Goal: Connect with others: Connect with others

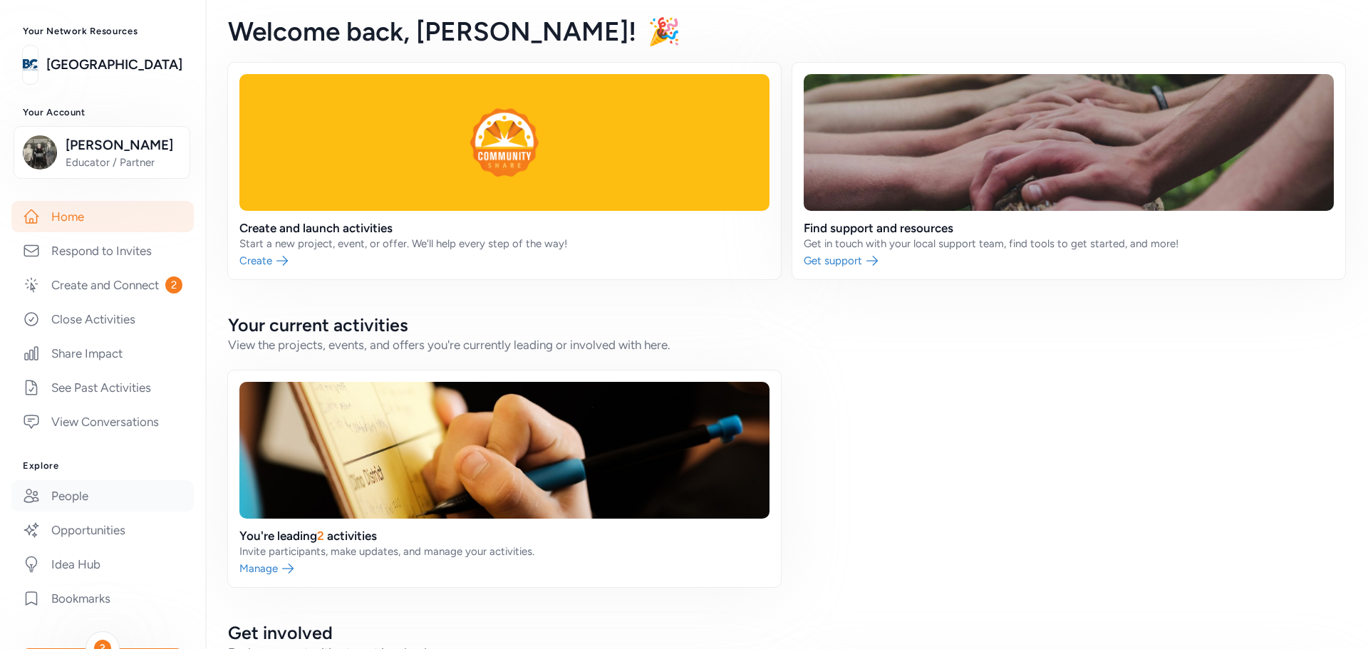
scroll to position [142, 0]
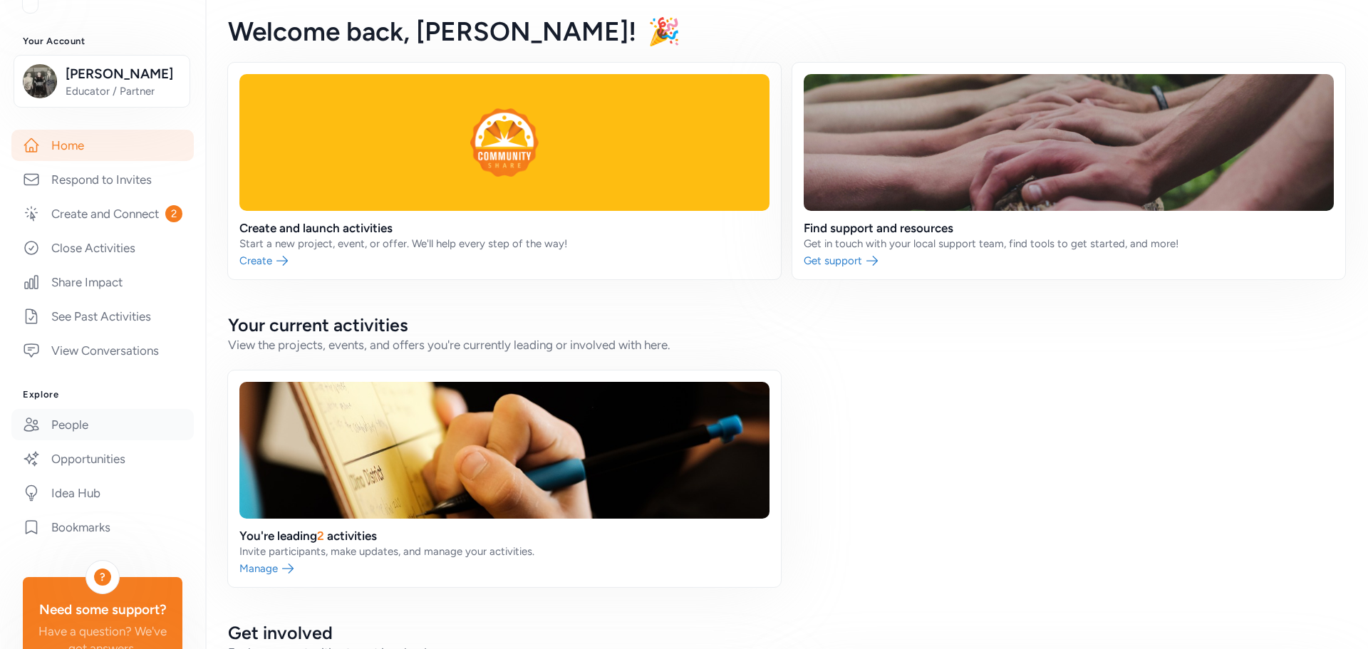
click at [77, 437] on link "People" at bounding box center [102, 424] width 182 height 31
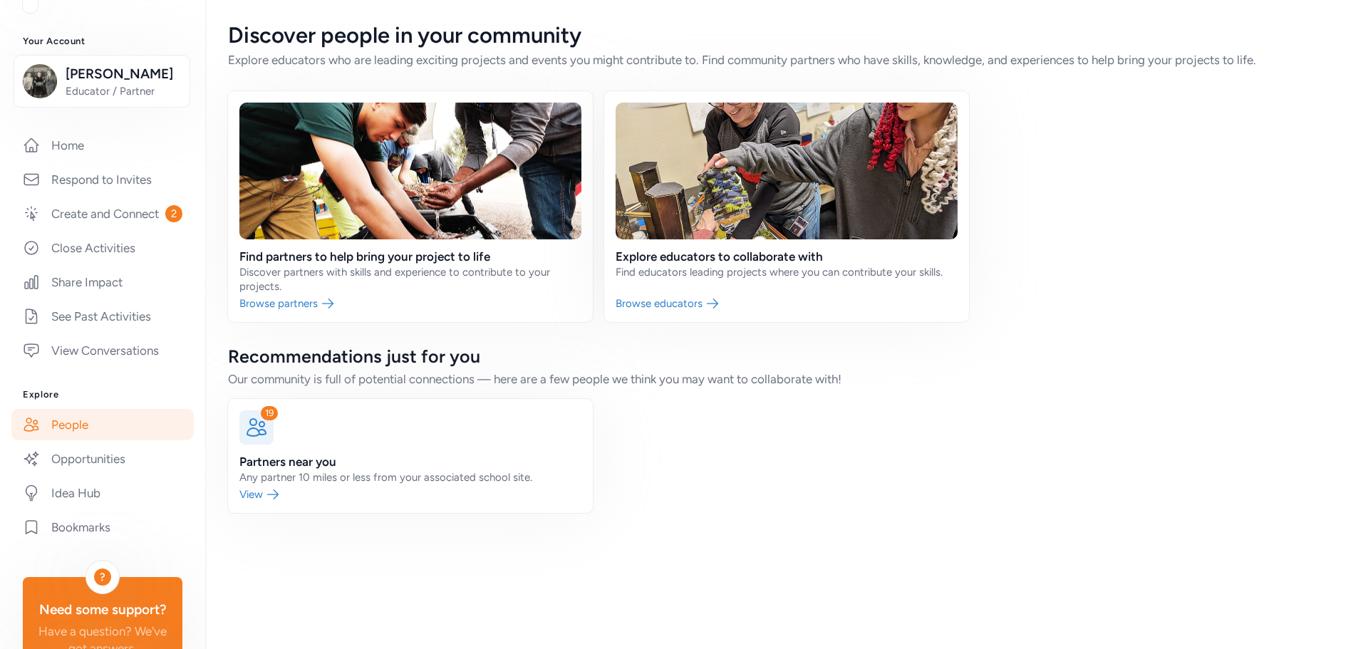
click at [353, 256] on link at bounding box center [410, 206] width 365 height 231
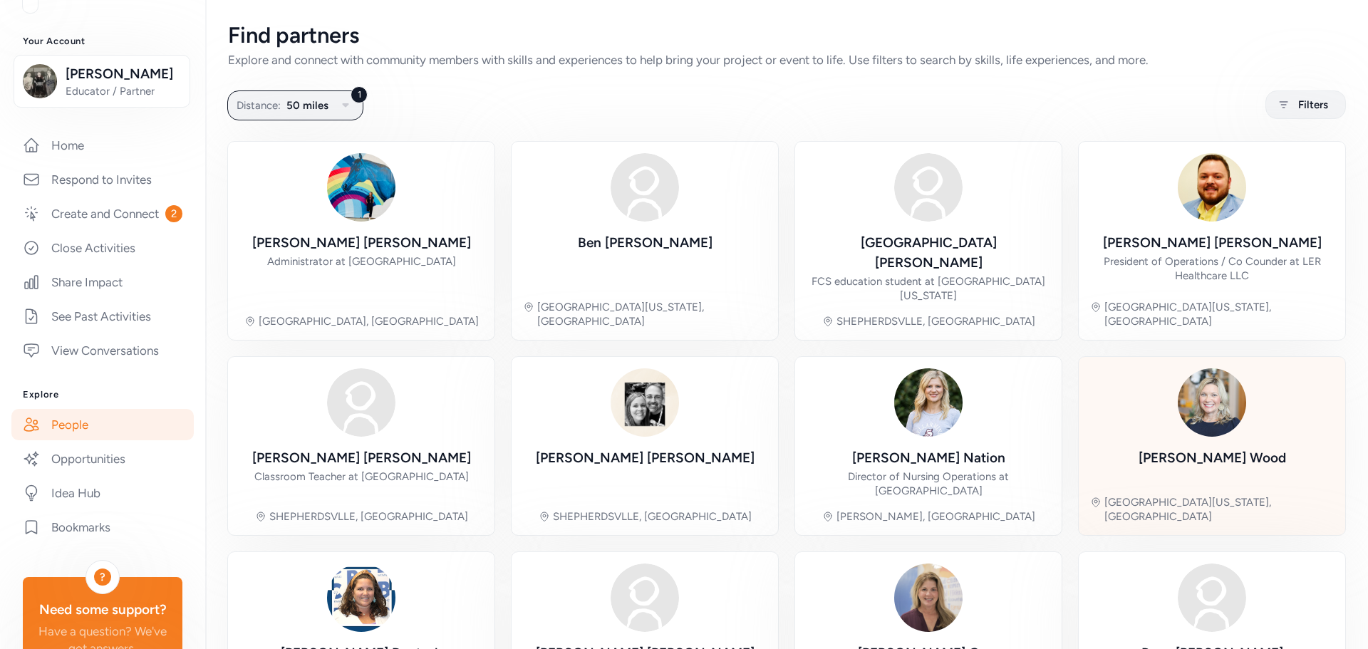
click at [1190, 448] on div "[PERSON_NAME]" at bounding box center [1212, 458] width 147 height 20
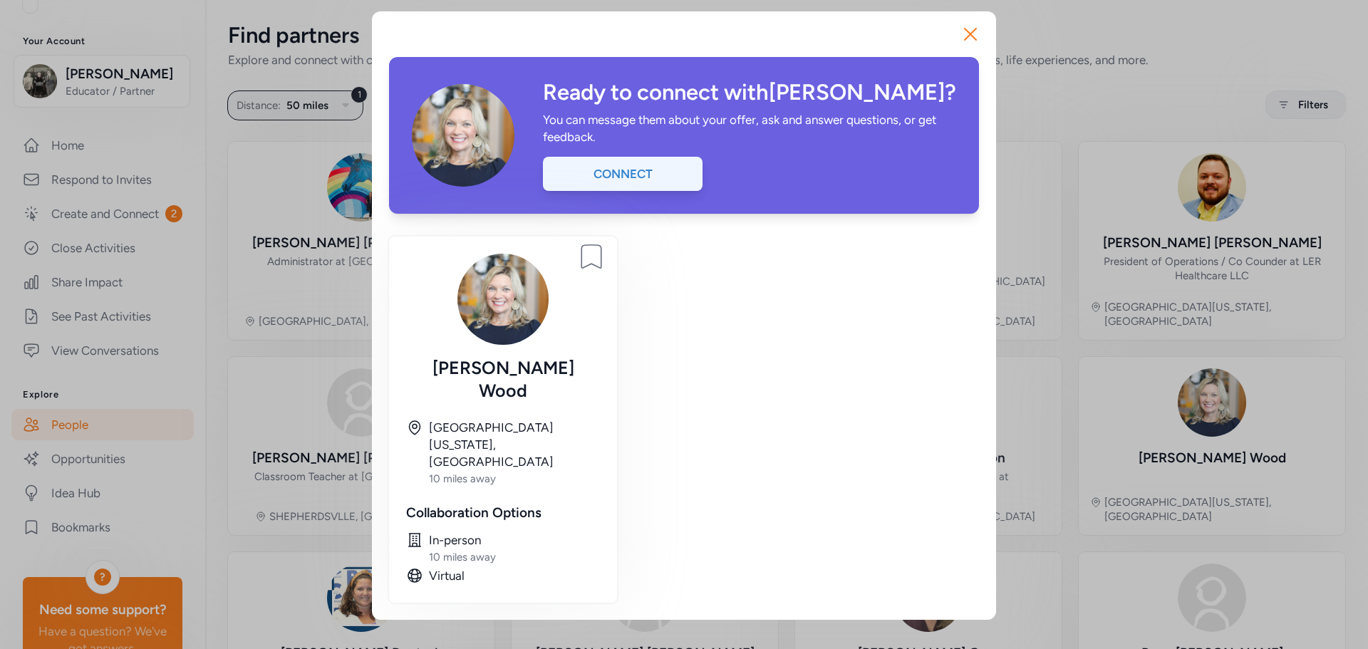
click at [670, 178] on div "Connect" at bounding box center [623, 174] width 160 height 34
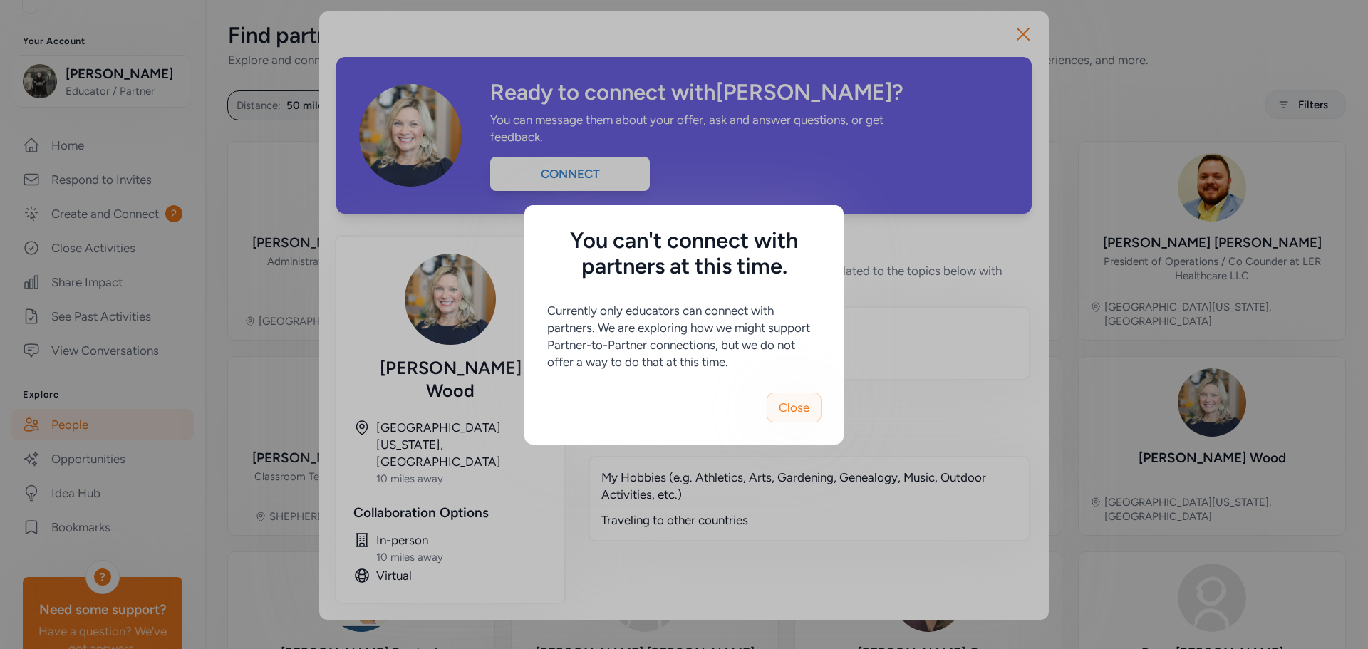
click at [794, 414] on span "Close" at bounding box center [794, 407] width 31 height 17
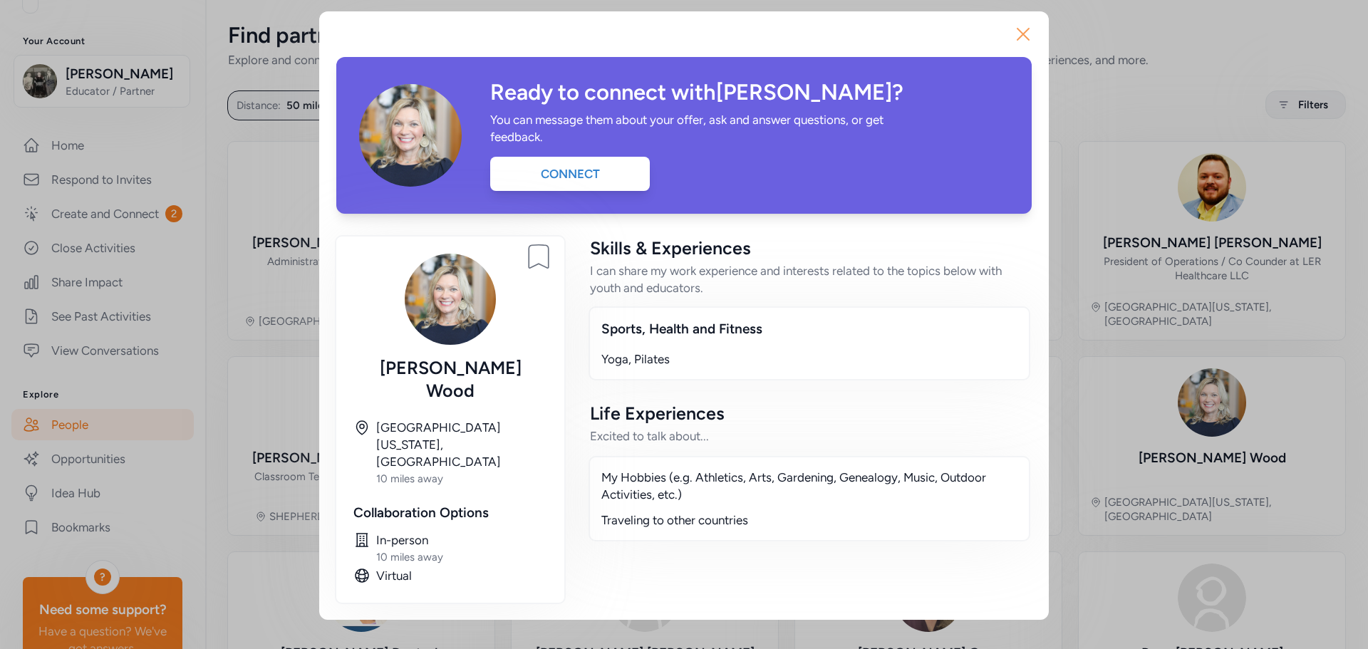
click at [1017, 33] on icon "button" at bounding box center [1023, 34] width 23 height 23
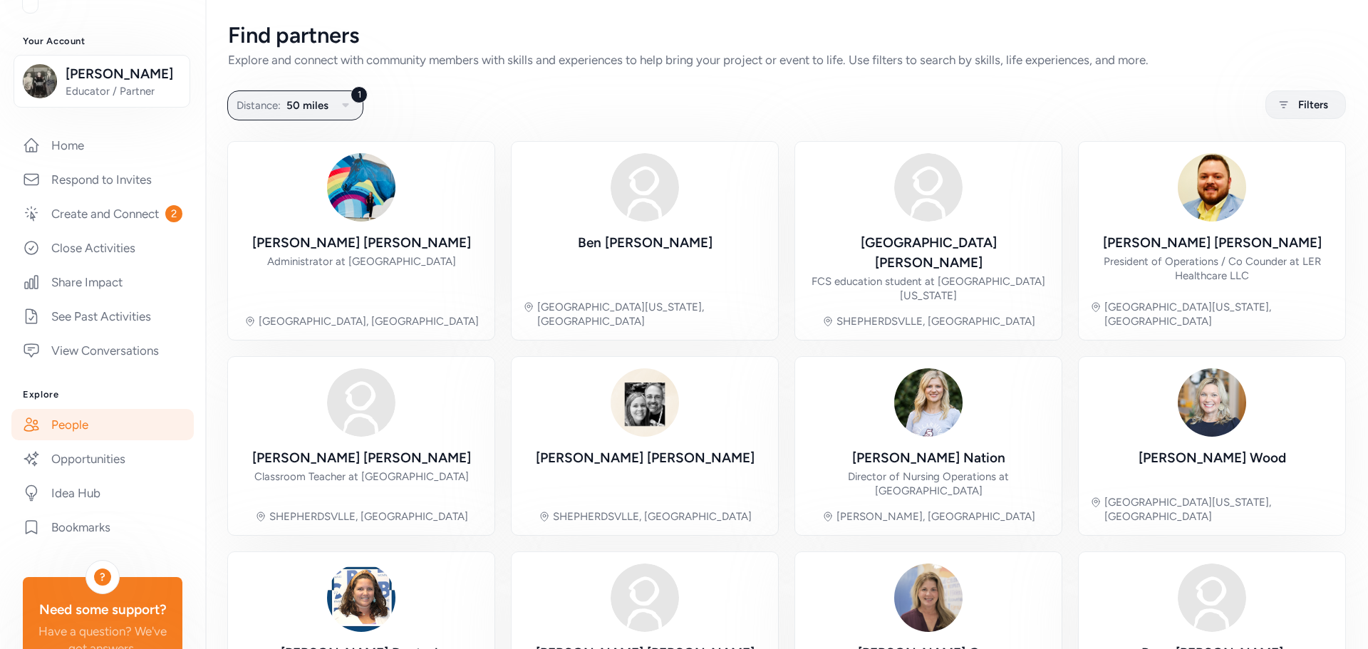
click at [73, 437] on link "People" at bounding box center [102, 424] width 182 height 31
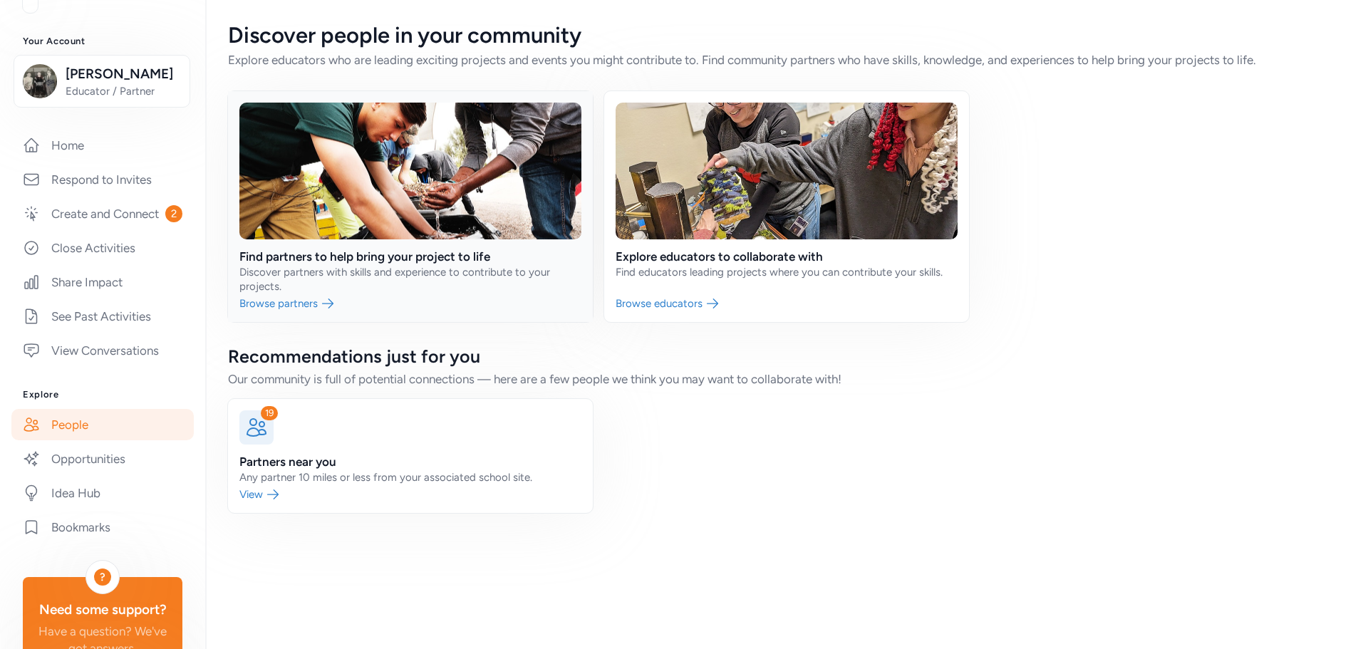
click at [363, 259] on link at bounding box center [410, 206] width 365 height 231
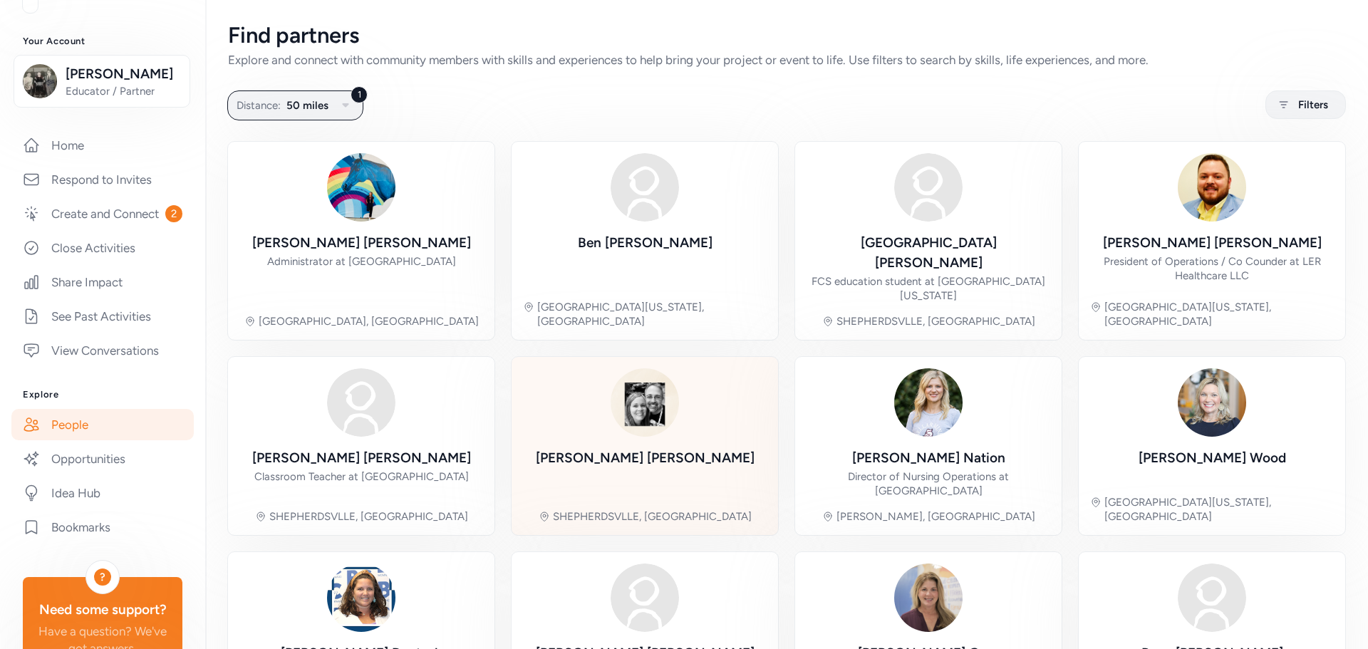
click at [626, 427] on div "[PERSON_NAME] SHEPHERDSVLLE, [GEOGRAPHIC_DATA]" at bounding box center [645, 445] width 244 height 155
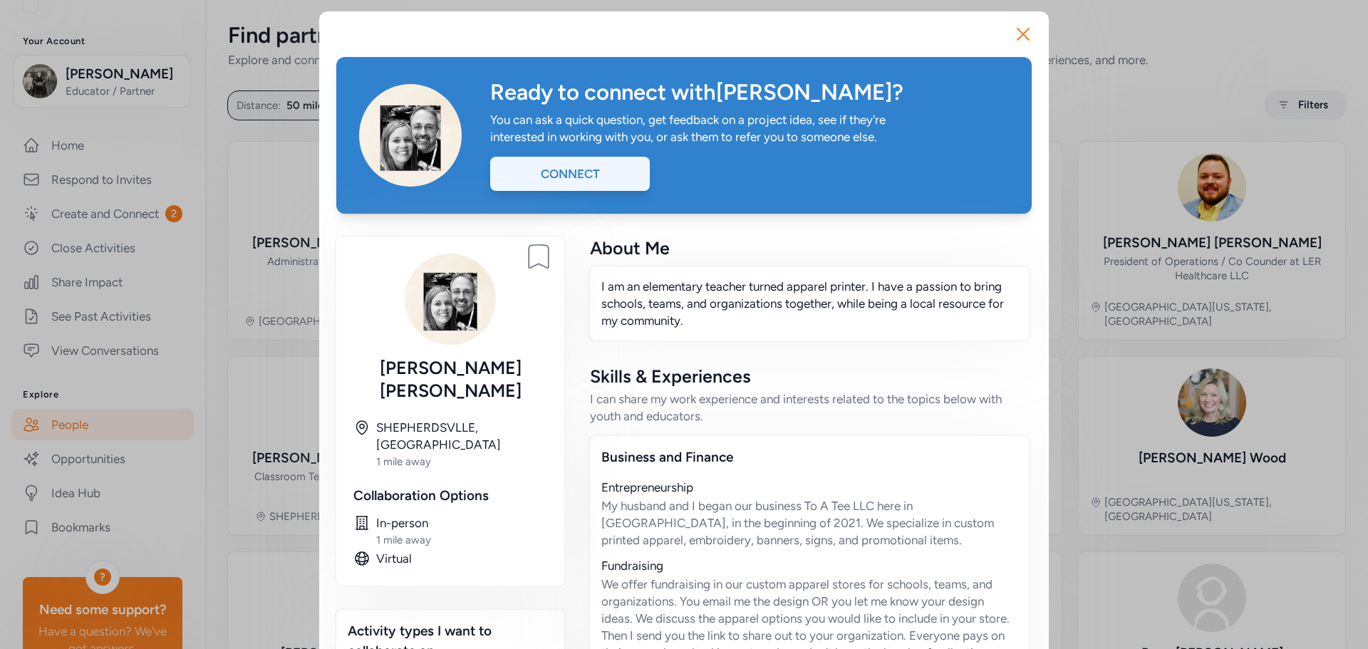
click at [590, 172] on div "Connect" at bounding box center [570, 174] width 160 height 34
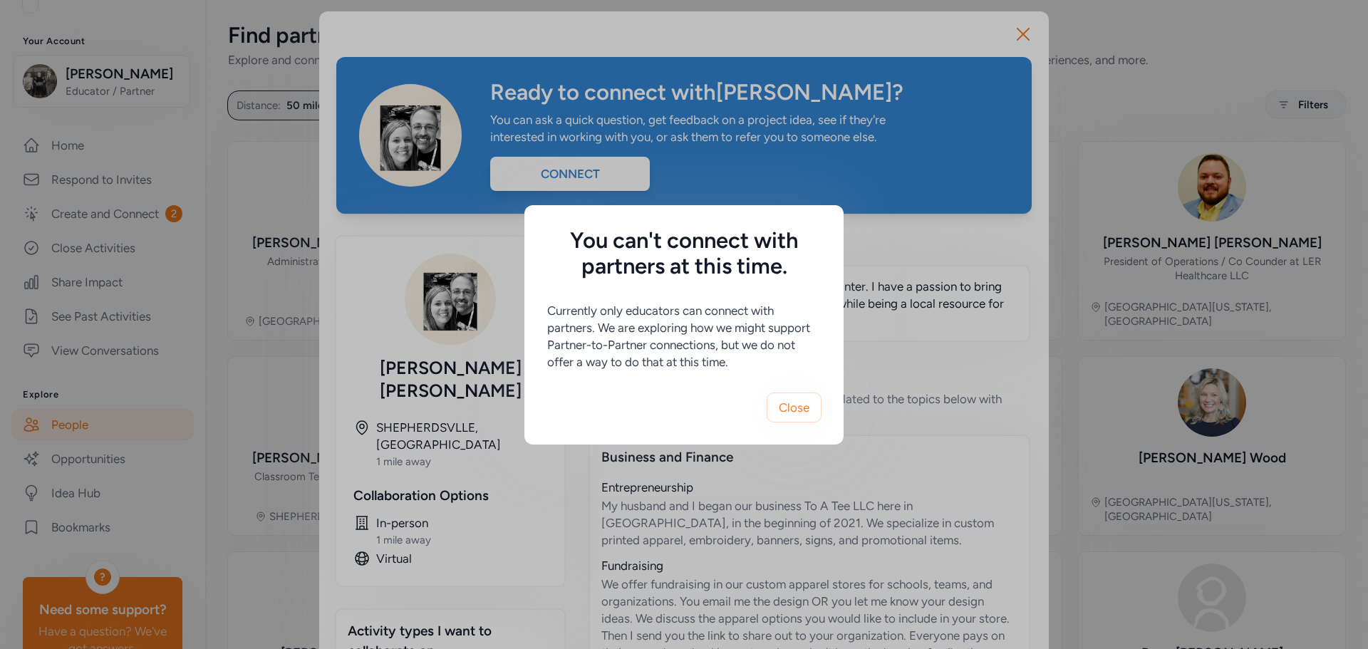
click at [1024, 32] on div "You can't connect with partners at this time. Currently only educators can conn…" at bounding box center [684, 324] width 1368 height 649
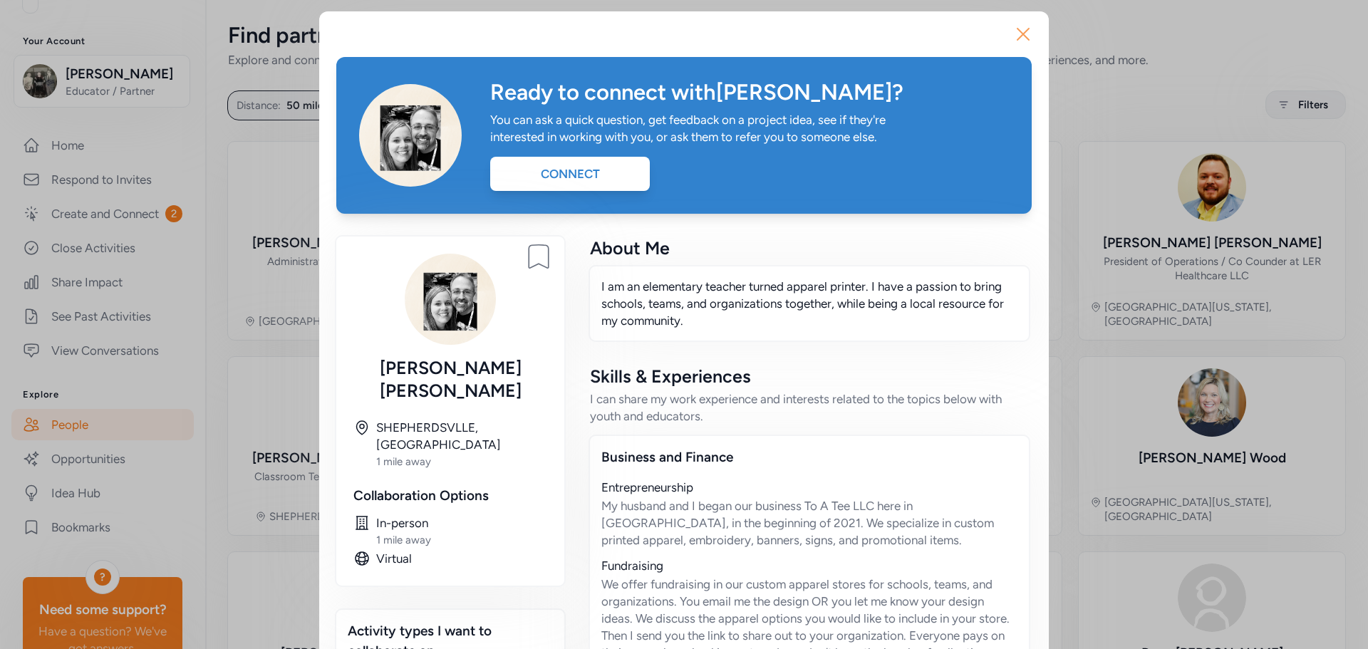
click at [1017, 43] on icon "button" at bounding box center [1023, 34] width 23 height 23
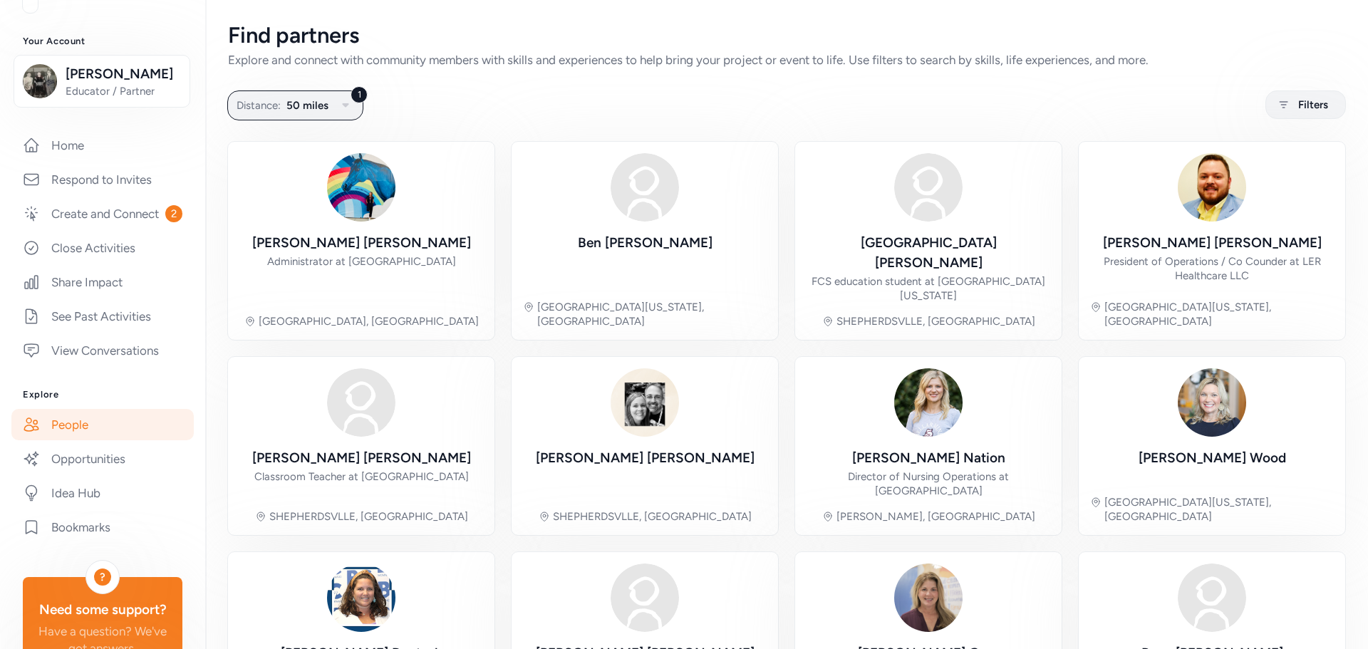
click at [90, 440] on link "People" at bounding box center [102, 424] width 182 height 31
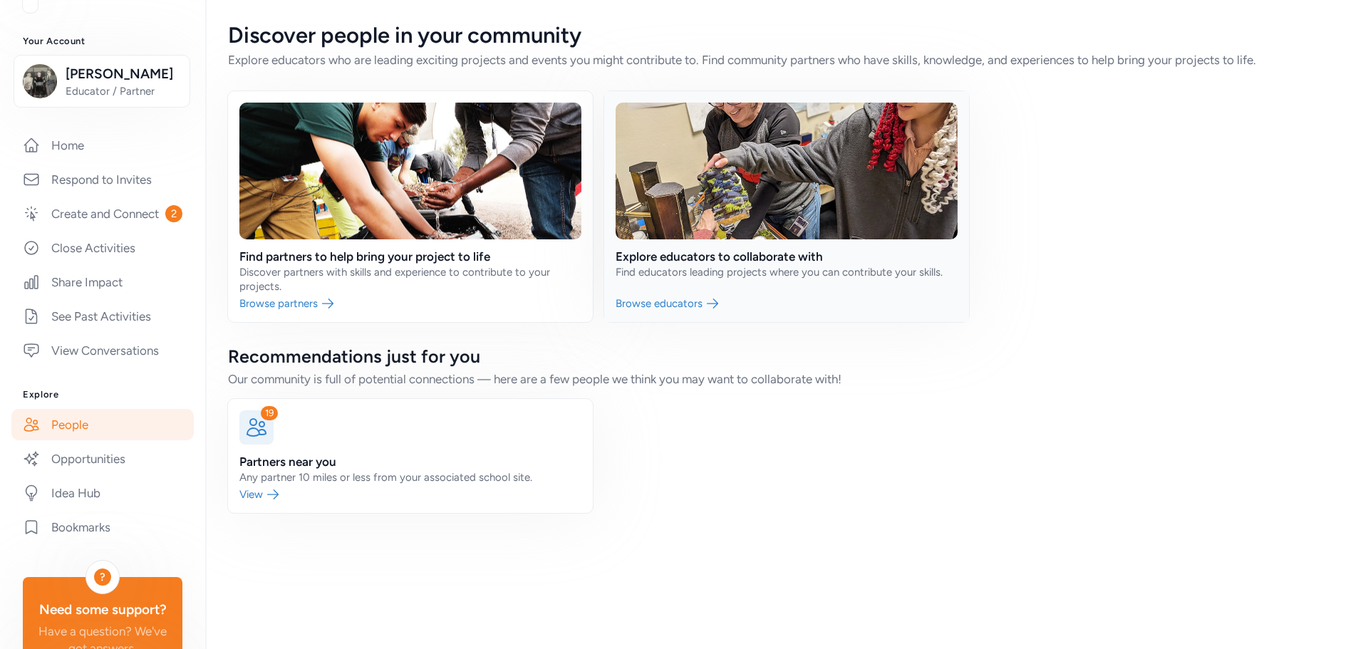
click at [771, 254] on link at bounding box center [786, 206] width 365 height 231
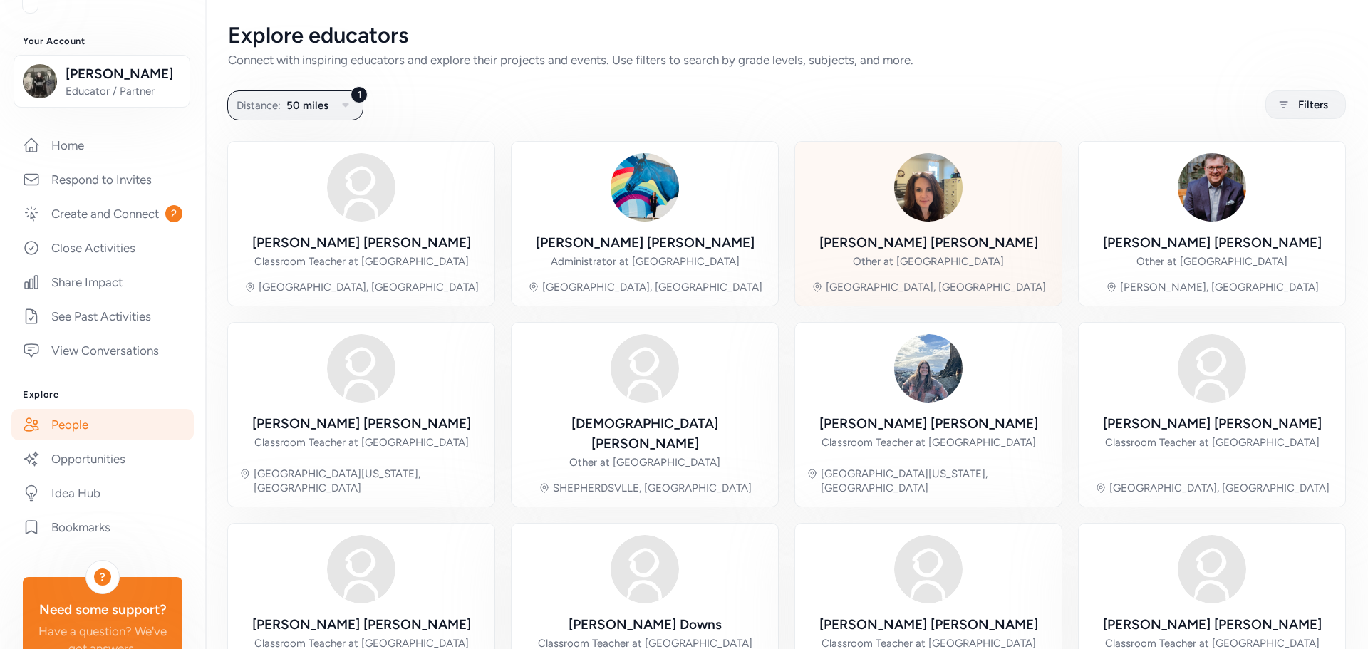
click at [921, 255] on div "Other at [GEOGRAPHIC_DATA]" at bounding box center [928, 261] width 151 height 14
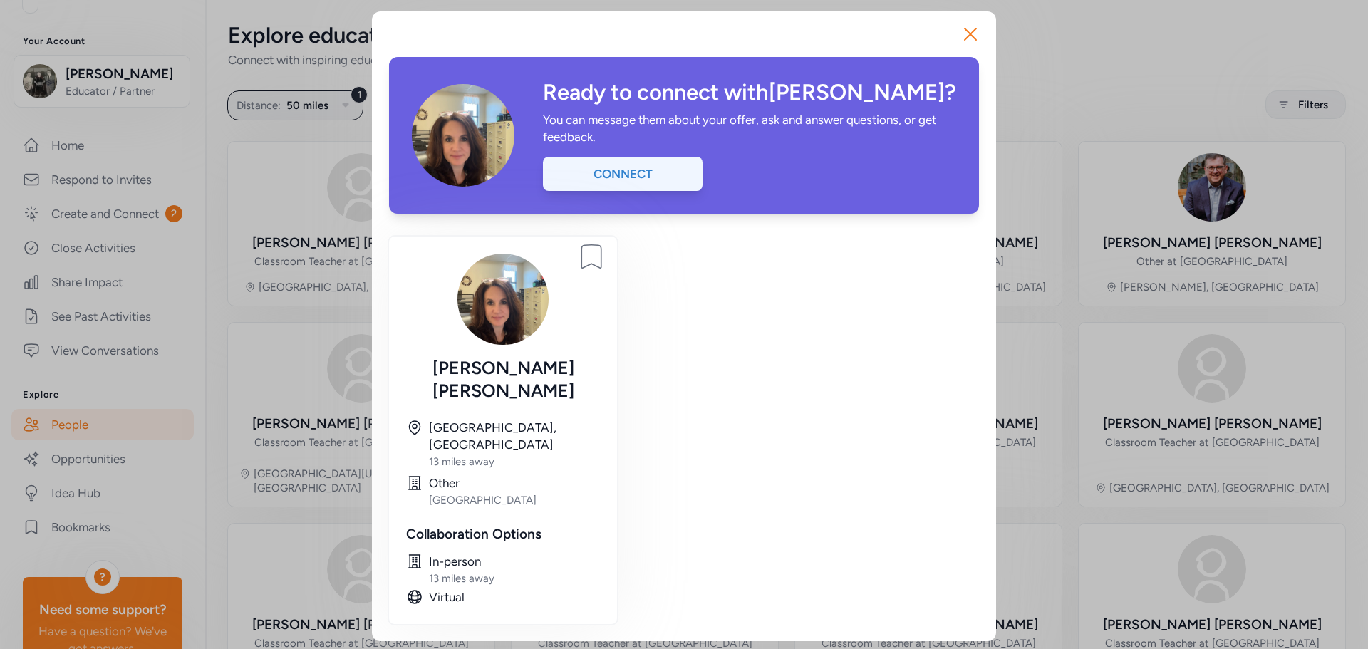
click at [668, 178] on div "Connect" at bounding box center [623, 174] width 160 height 34
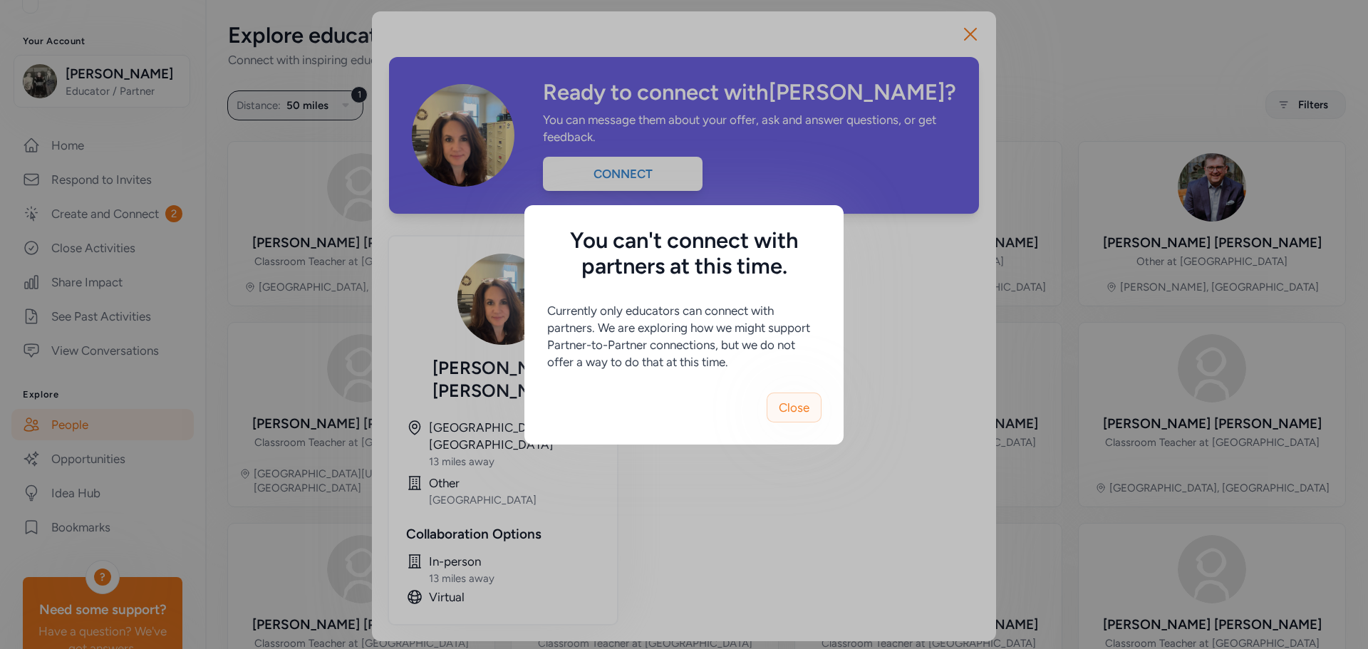
click at [792, 398] on button "Close" at bounding box center [794, 408] width 55 height 30
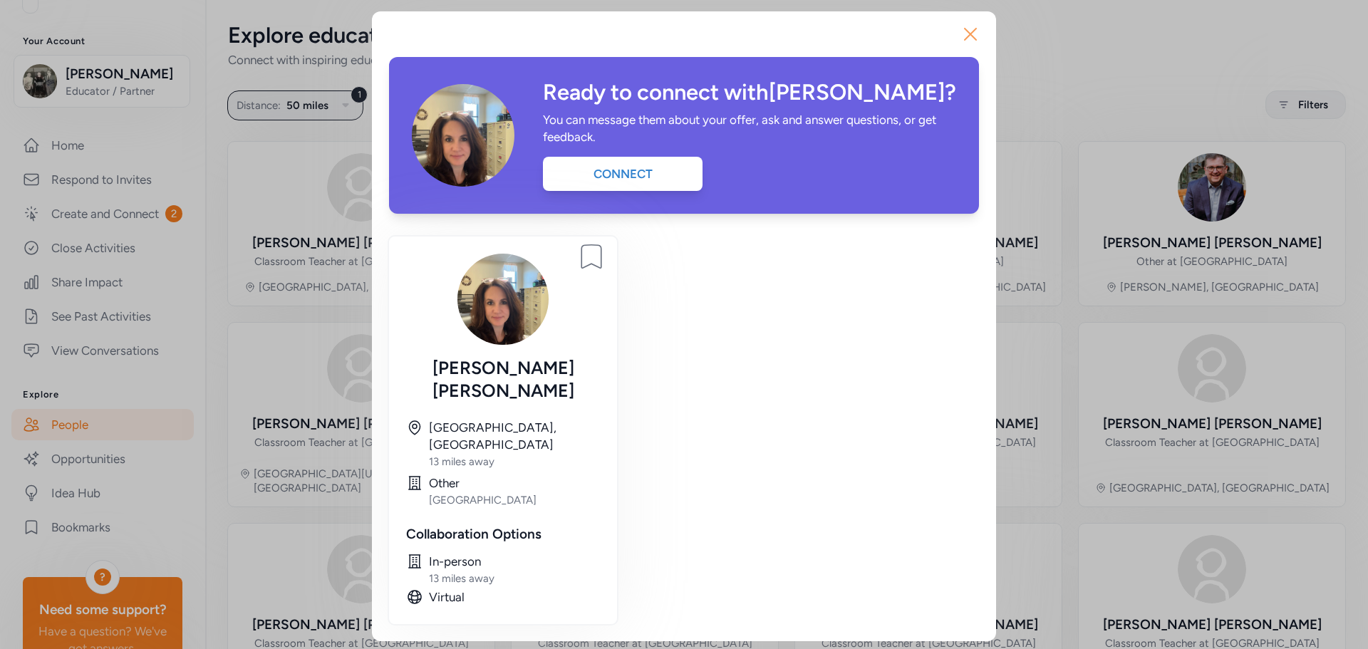
click at [968, 32] on icon "button" at bounding box center [970, 33] width 11 height 11
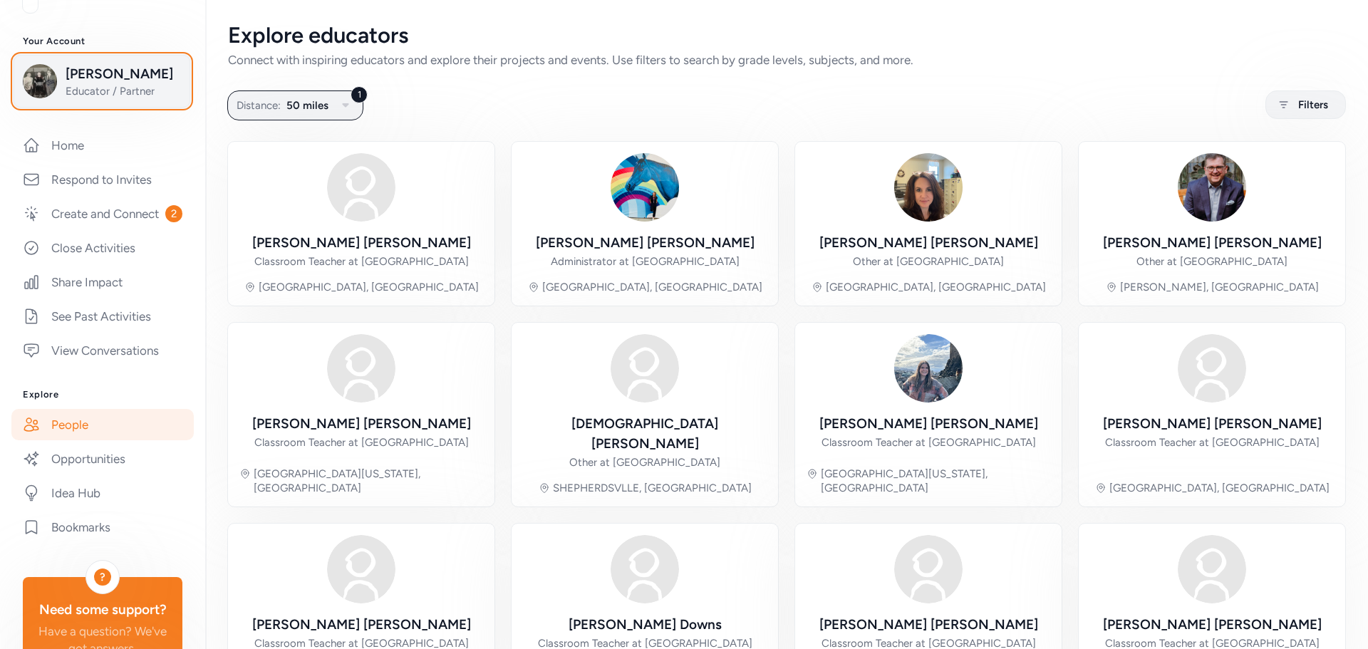
click at [145, 92] on span "Educator / Partner" at bounding box center [123, 91] width 115 height 14
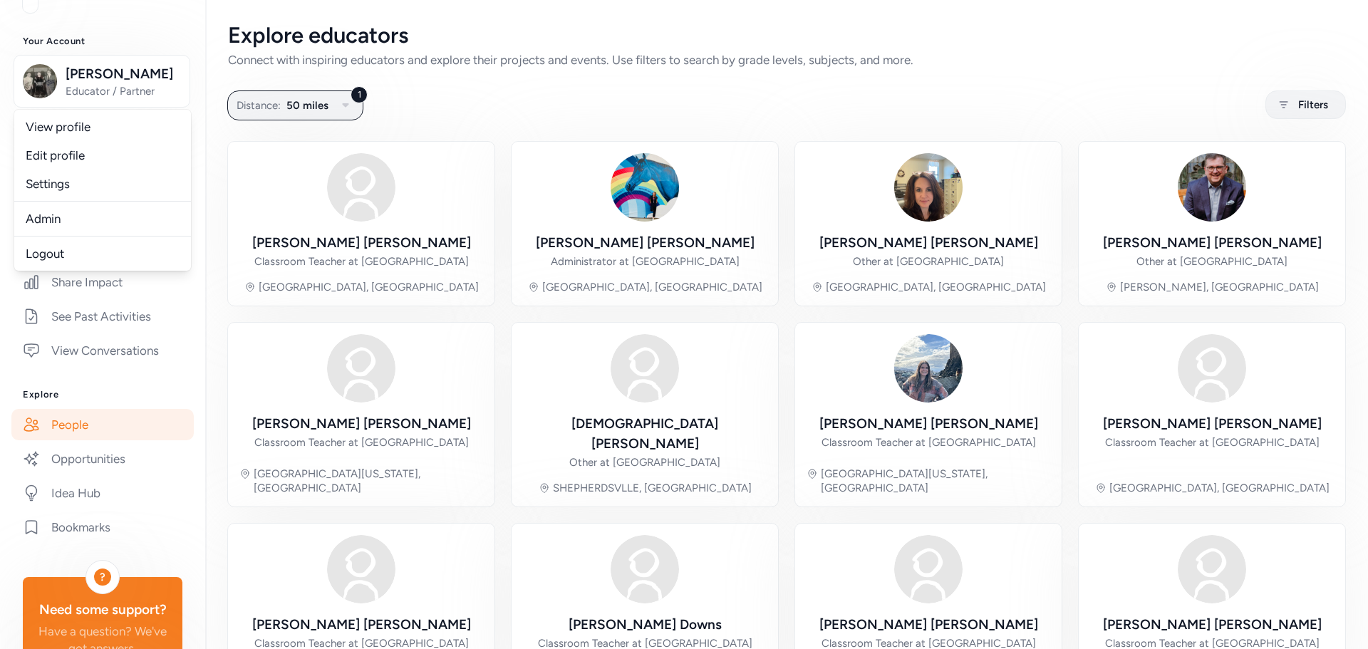
click at [119, 400] on h3 "Explore" at bounding box center [103, 394] width 160 height 11
click at [70, 224] on link "Create and Connect 2" at bounding box center [102, 213] width 182 height 31
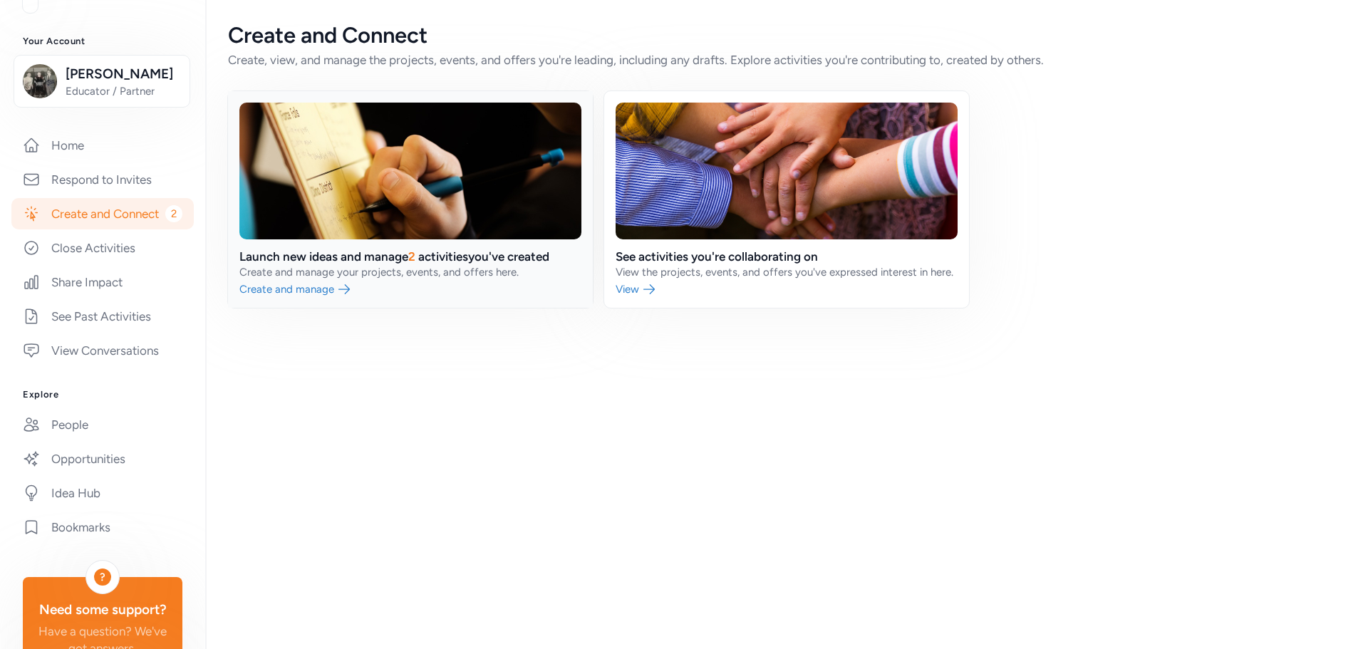
click at [316, 257] on link at bounding box center [410, 199] width 365 height 217
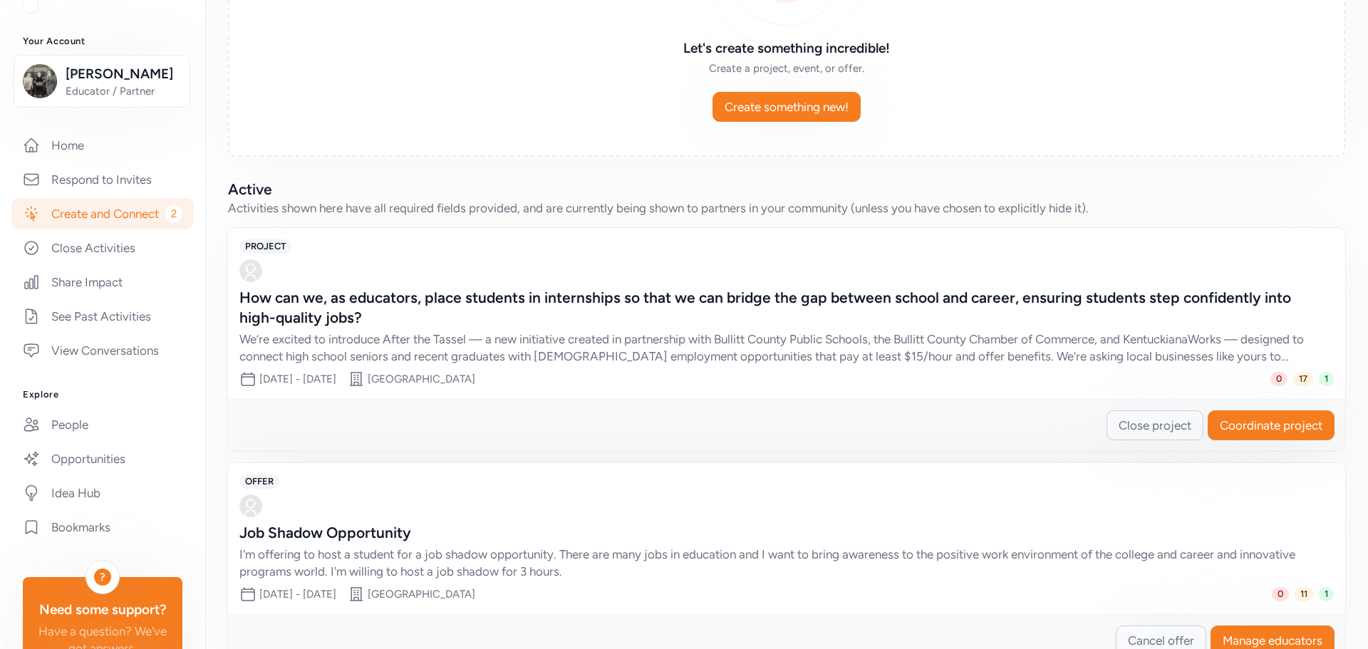
scroll to position [254, 0]
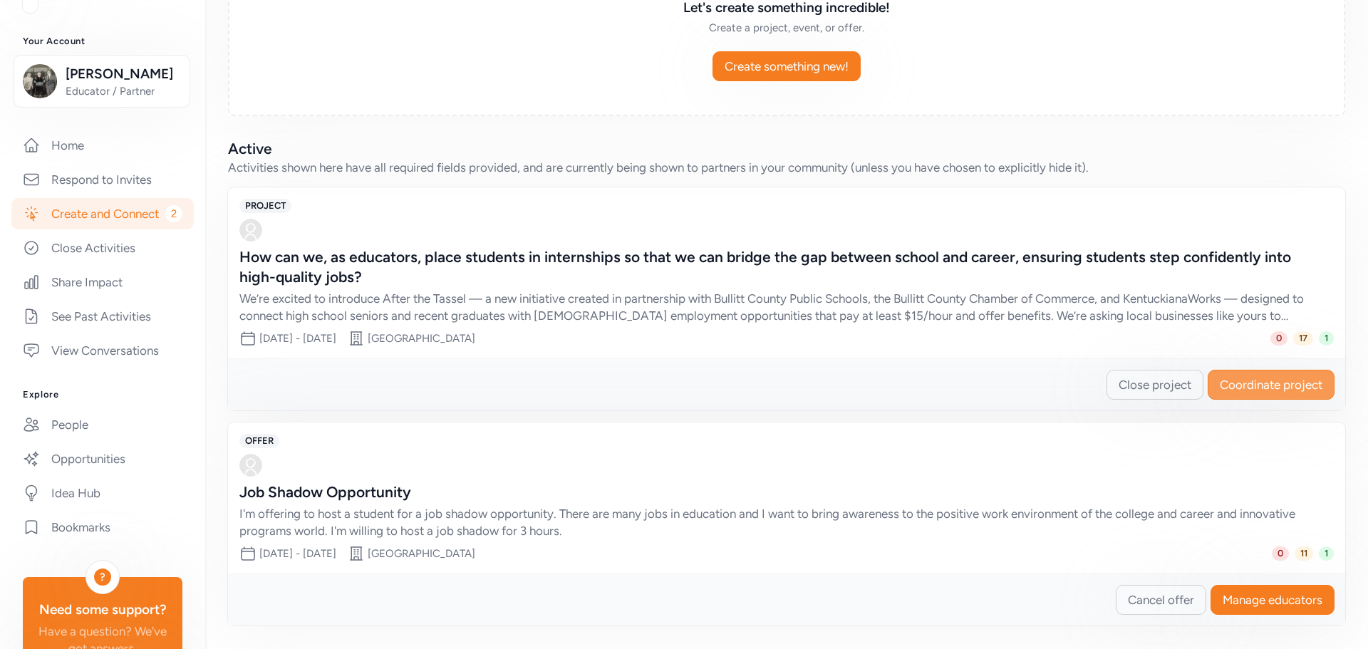
click at [1233, 377] on span "Coordinate project" at bounding box center [1271, 384] width 103 height 17
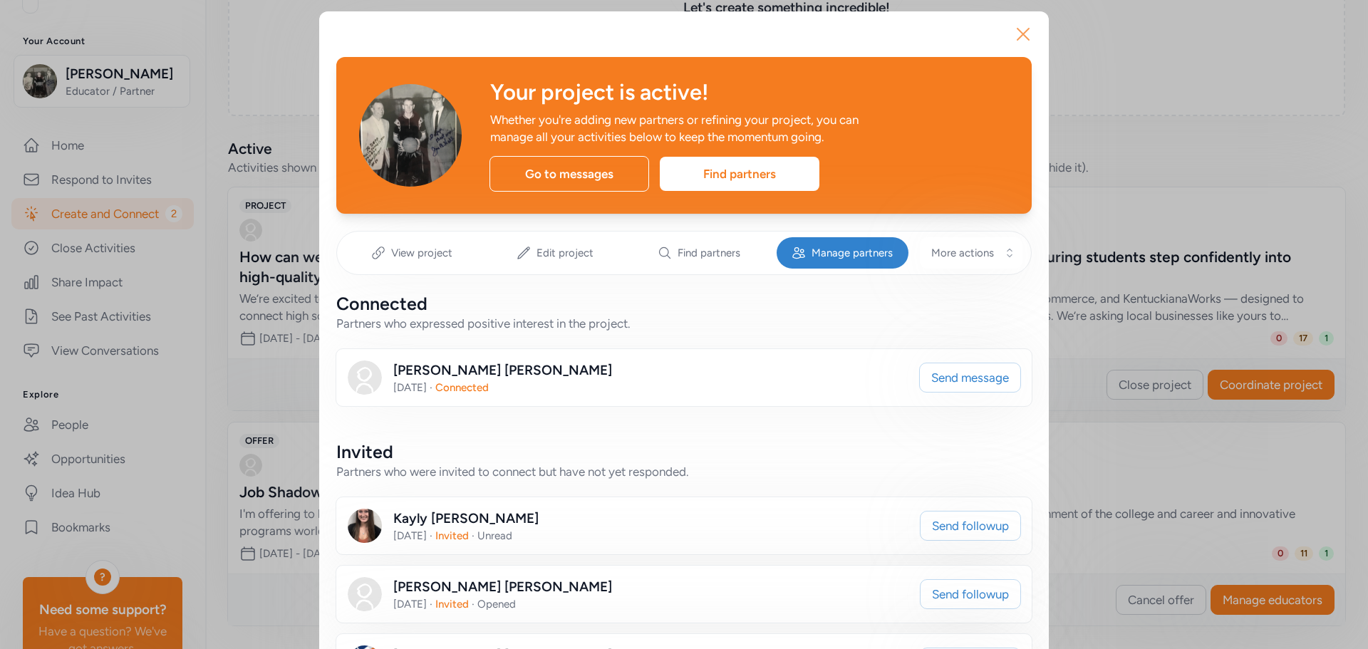
click at [1012, 33] on icon "button" at bounding box center [1023, 34] width 23 height 23
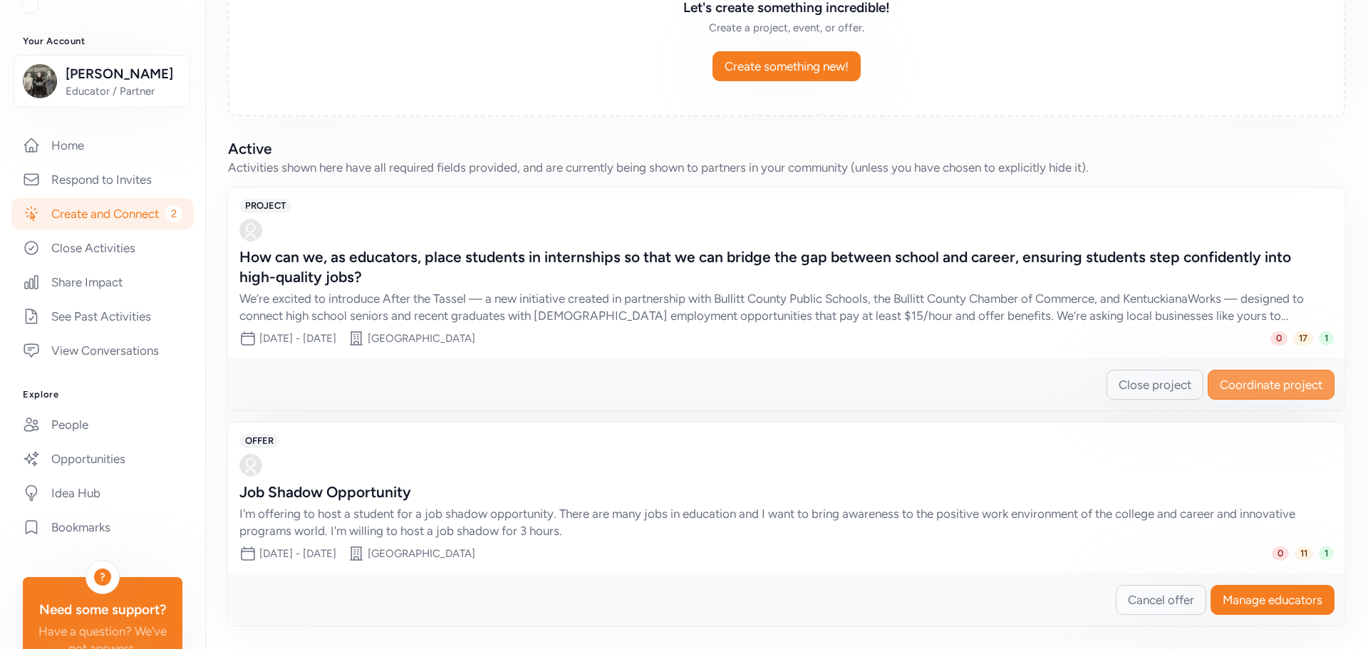
click at [1245, 380] on span "Coordinate project" at bounding box center [1271, 384] width 103 height 17
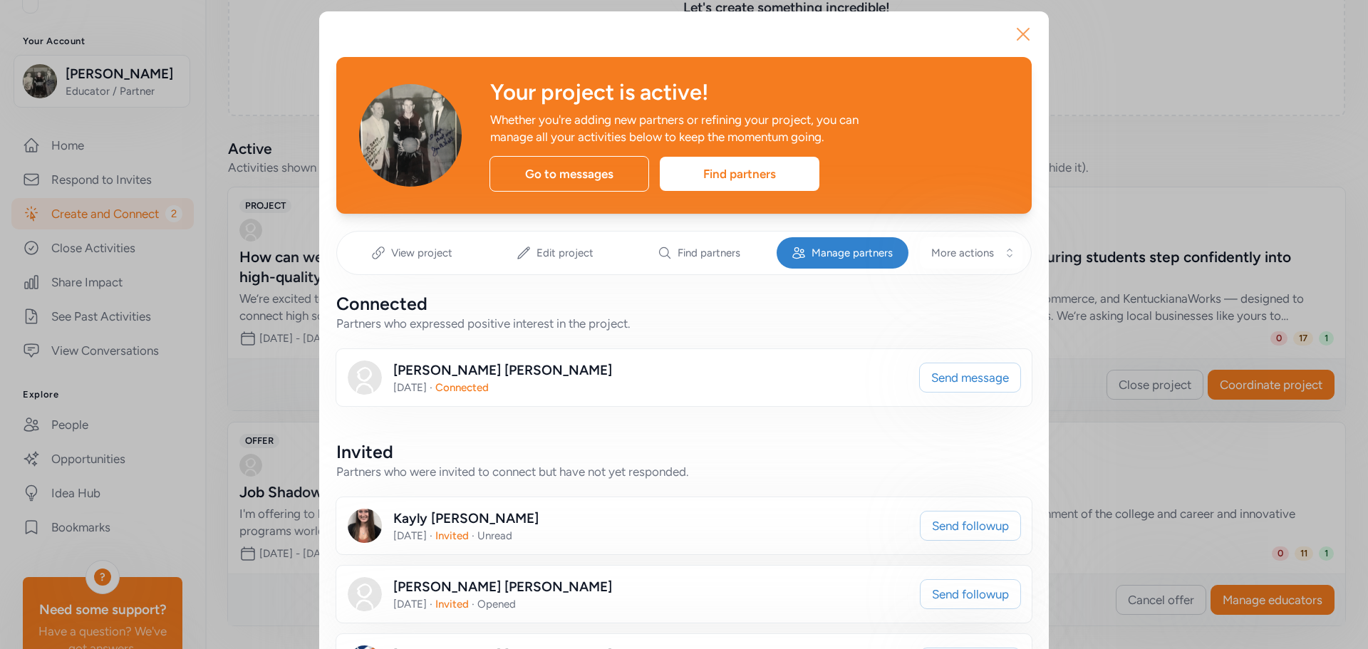
click at [1032, 38] on button "Close" at bounding box center [1023, 34] width 46 height 46
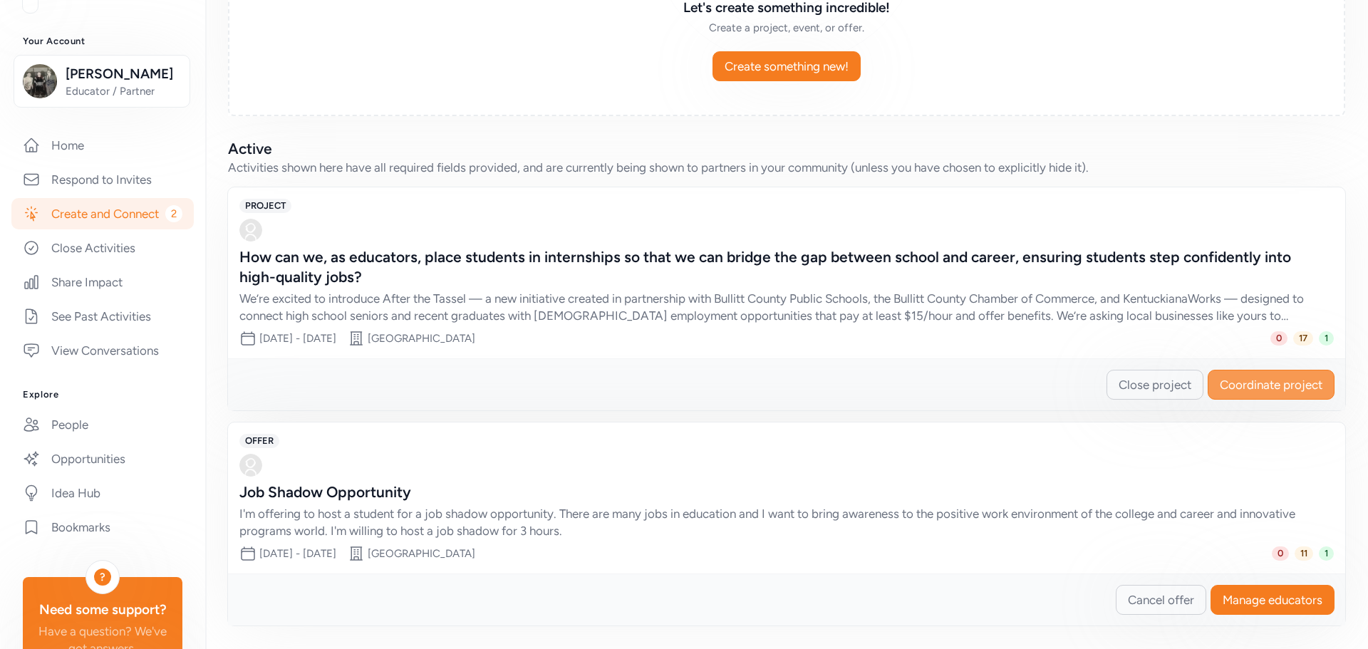
click at [1235, 390] on span "Coordinate project" at bounding box center [1271, 384] width 103 height 17
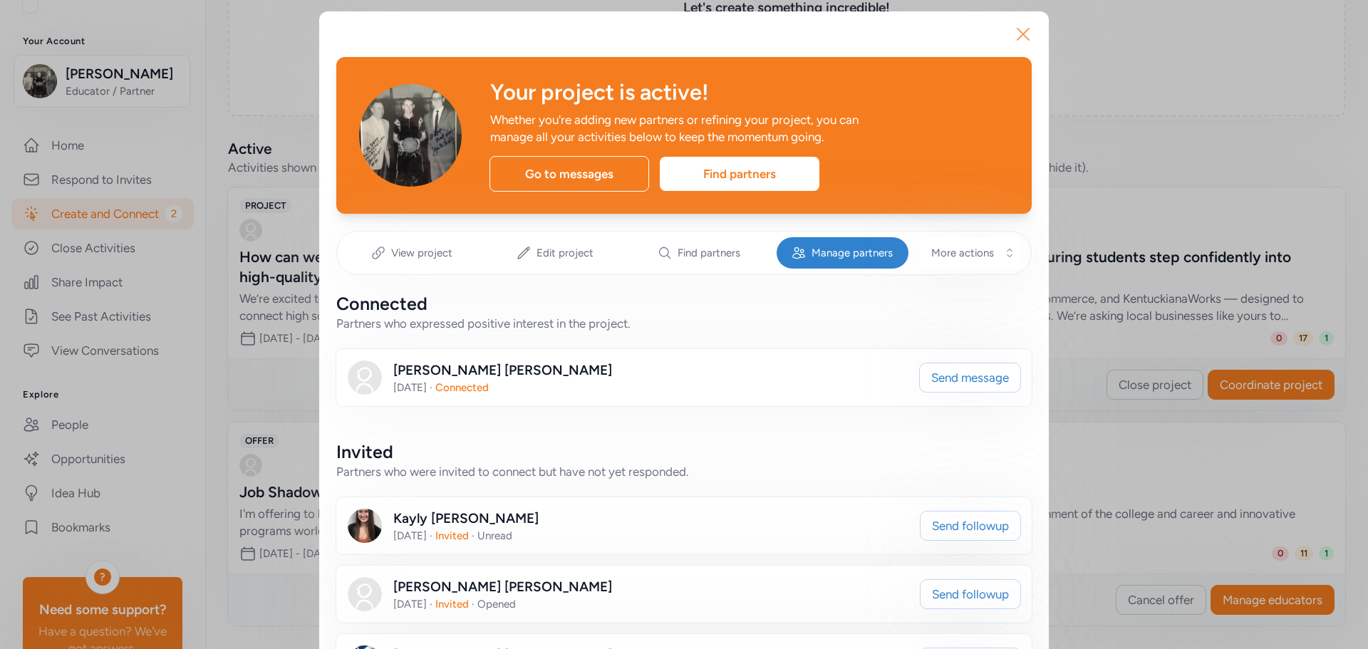
click at [1015, 33] on icon "button" at bounding box center [1023, 34] width 23 height 23
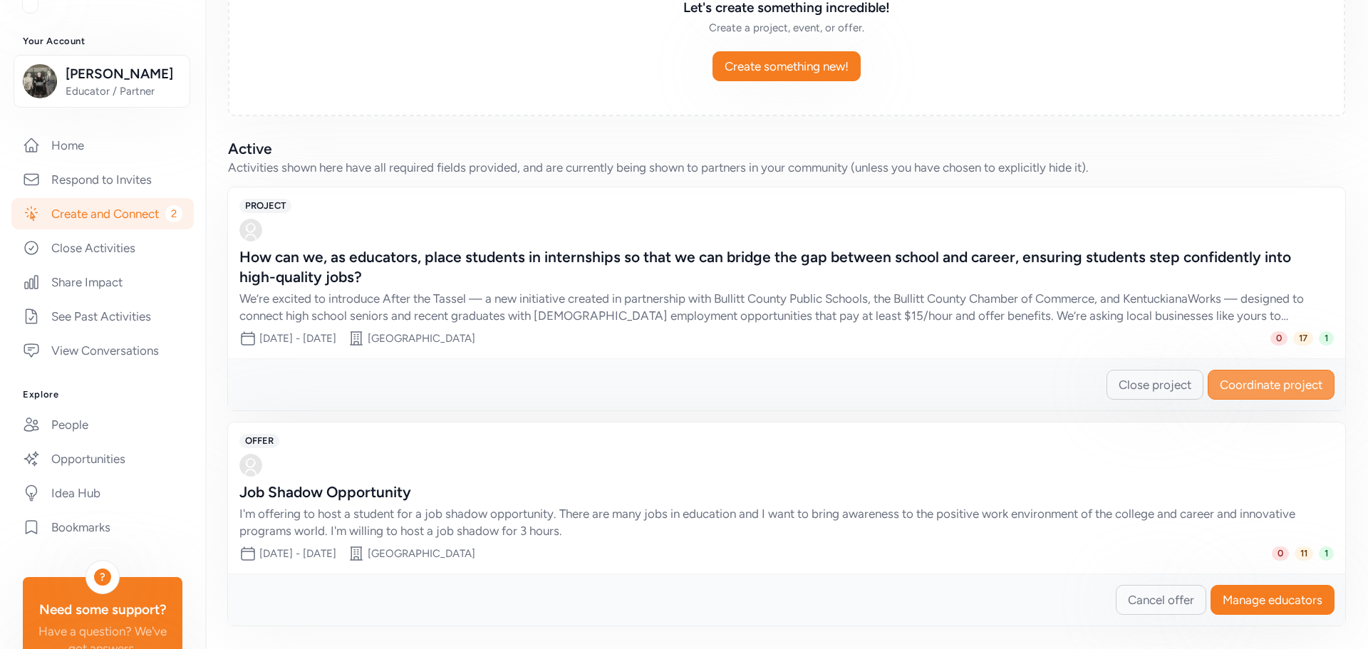
click at [1243, 380] on span "Coordinate project" at bounding box center [1271, 384] width 103 height 17
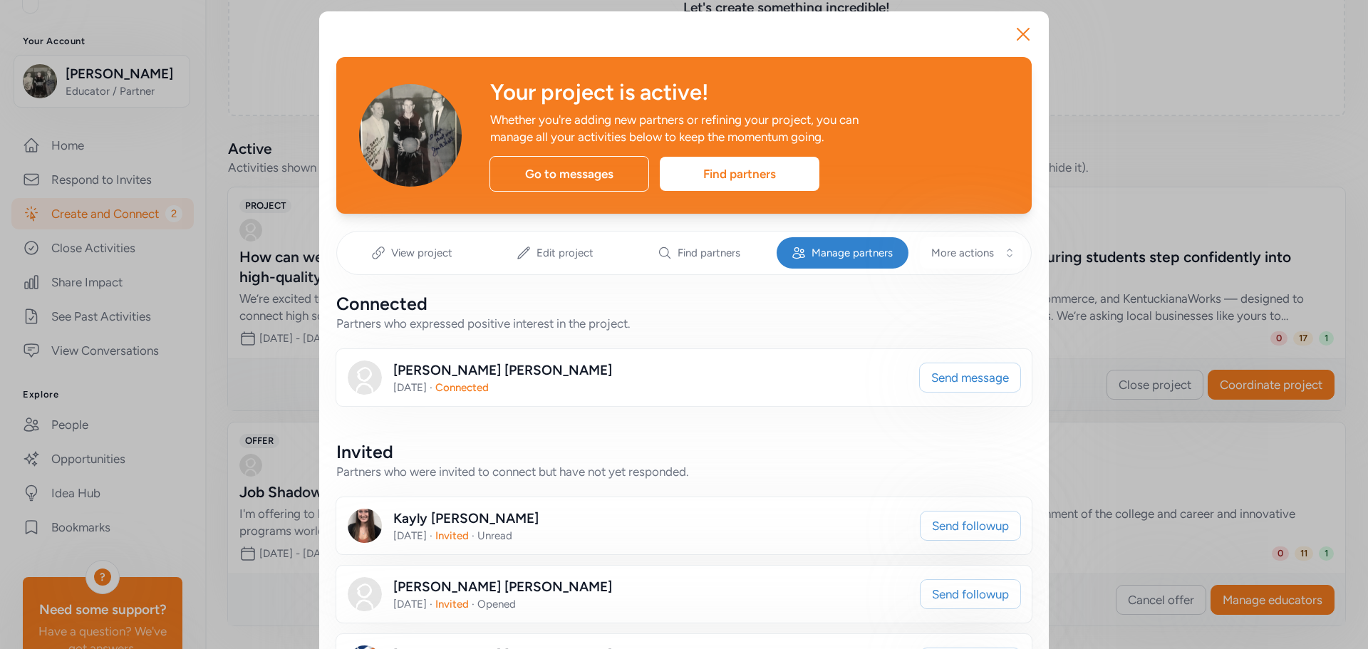
scroll to position [71, 0]
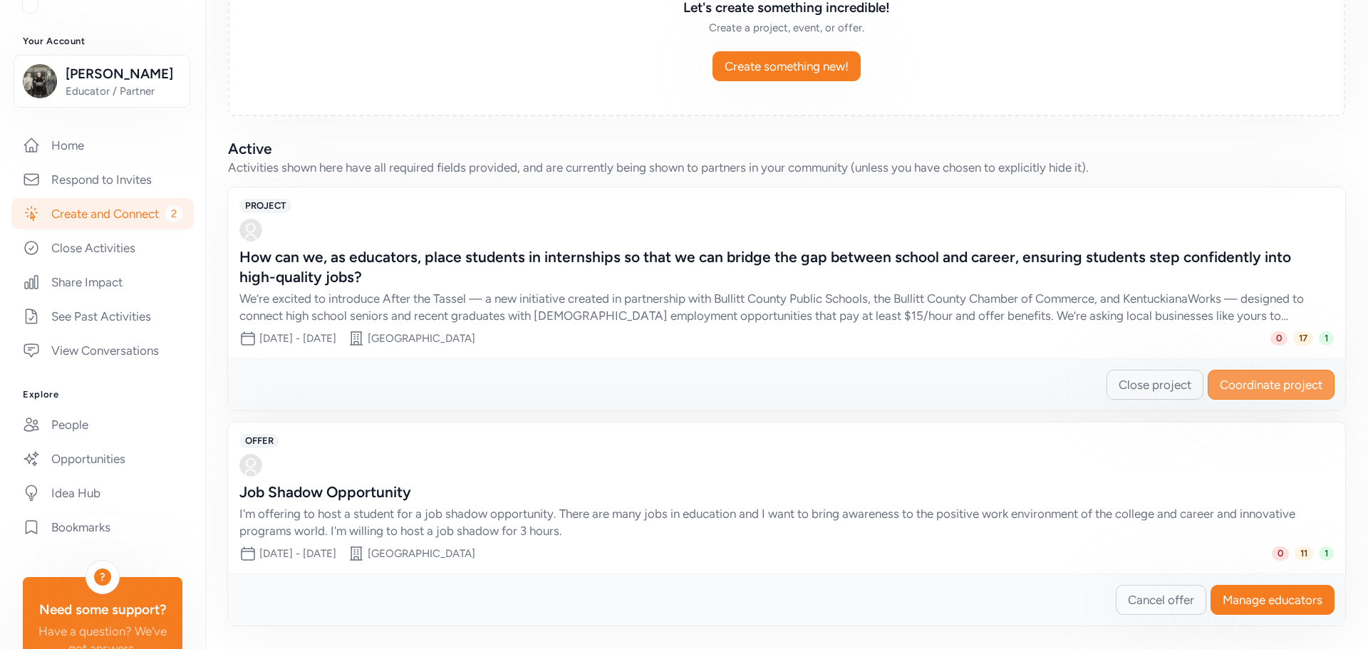
click at [1237, 381] on span "Coordinate project" at bounding box center [1271, 384] width 103 height 17
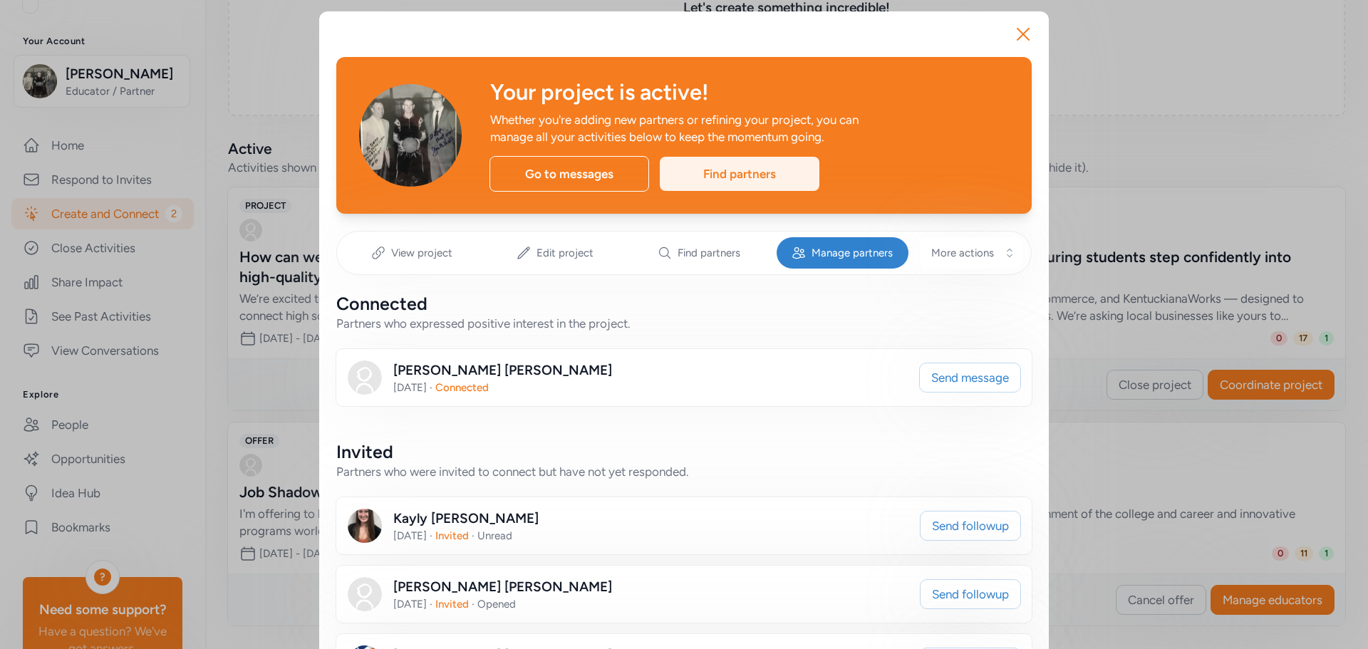
click at [753, 176] on div "Find partners" at bounding box center [740, 174] width 160 height 34
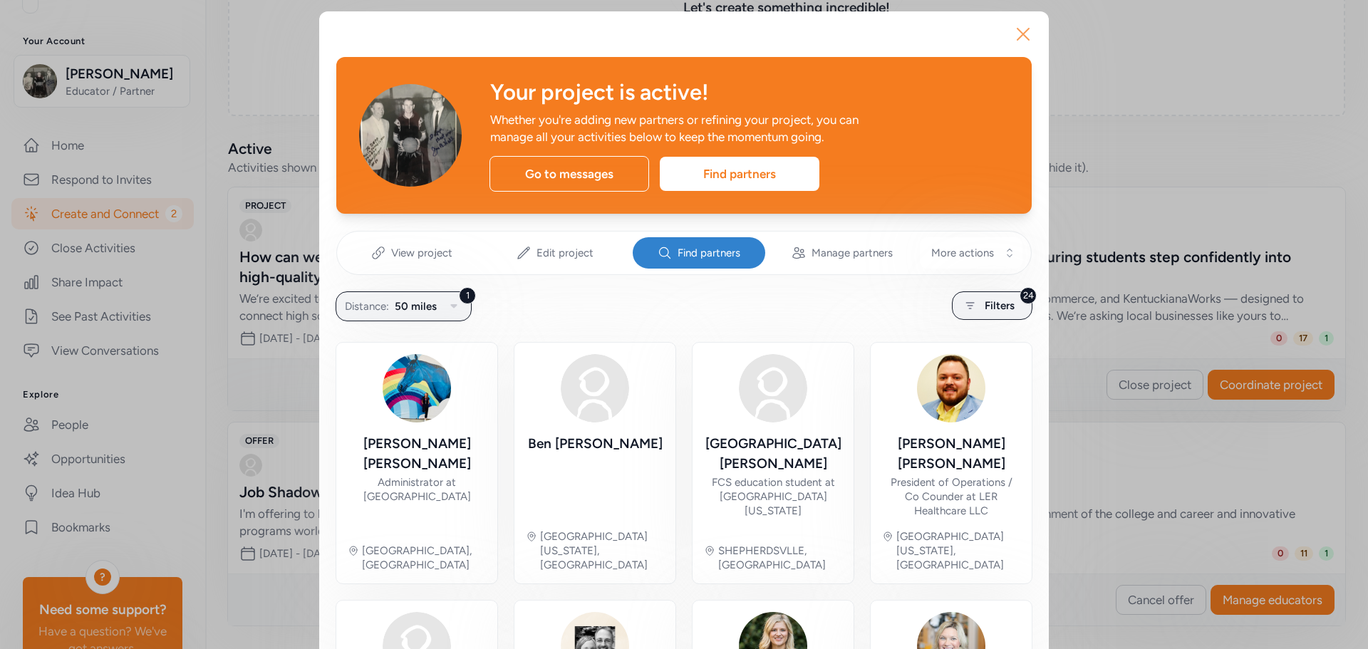
click at [1017, 31] on icon "button" at bounding box center [1023, 34] width 23 height 23
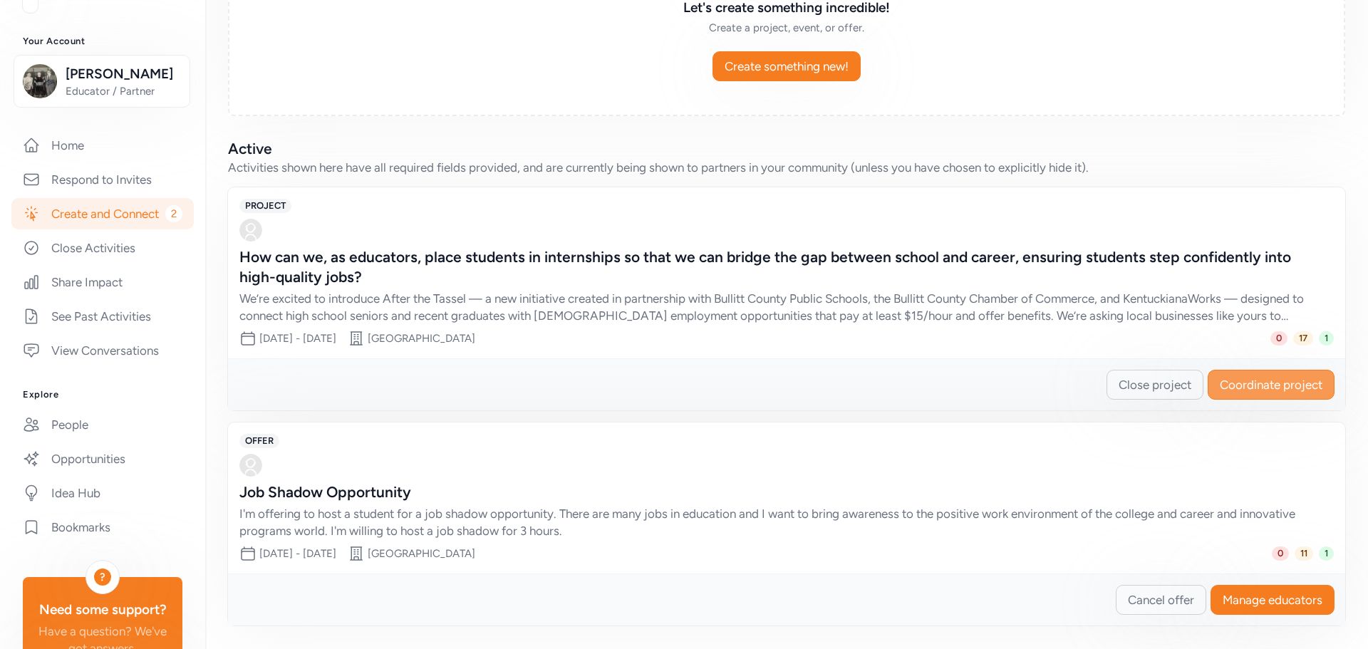
click at [1237, 376] on span "Coordinate project" at bounding box center [1271, 384] width 103 height 17
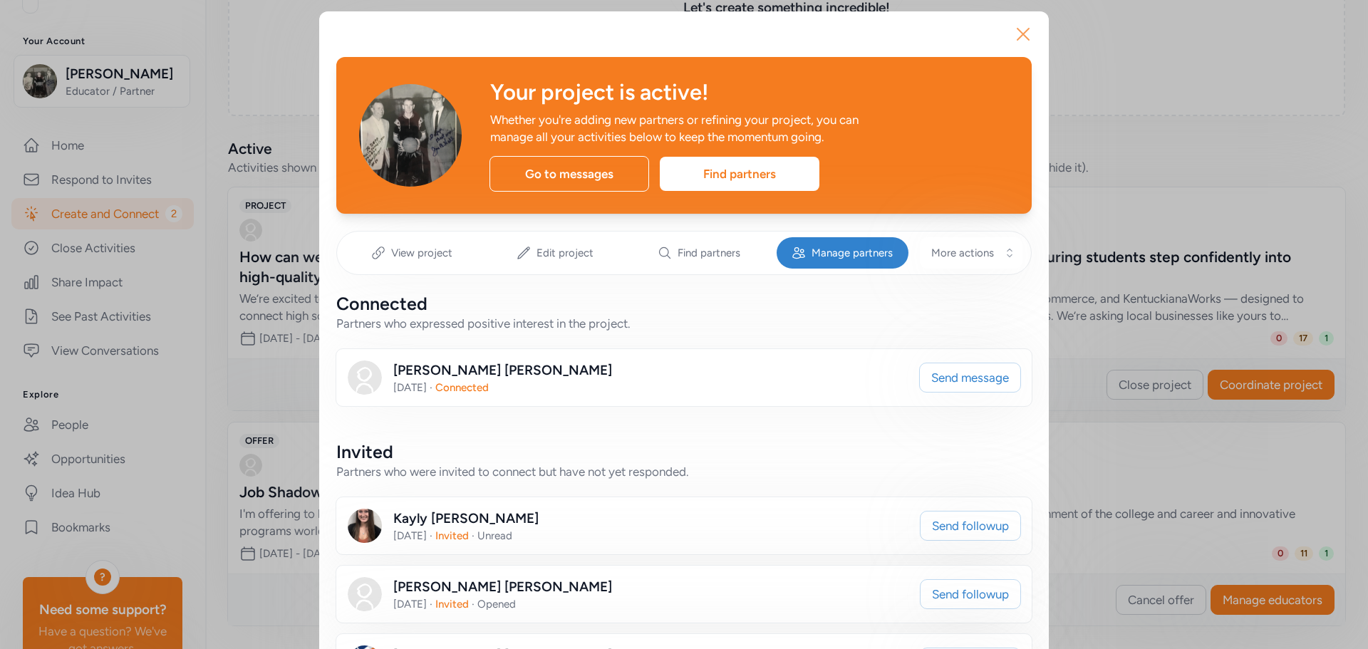
click at [1012, 38] on icon "button" at bounding box center [1023, 34] width 23 height 23
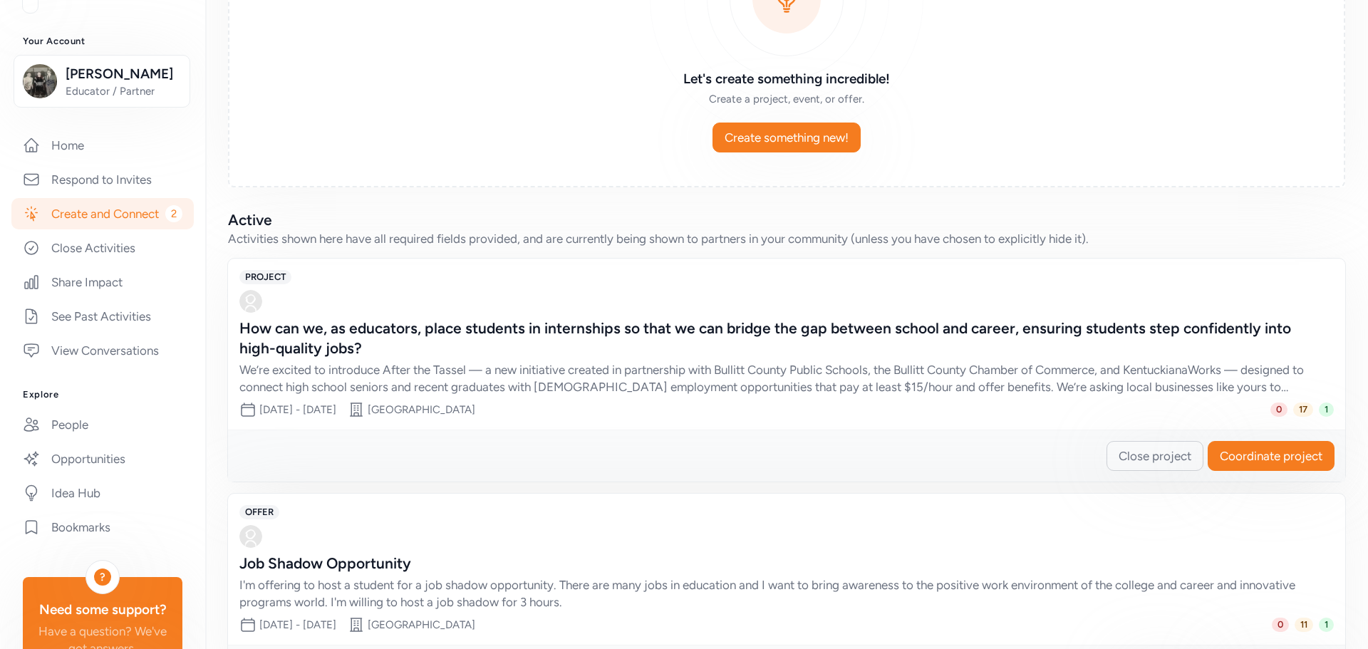
scroll to position [254, 0]
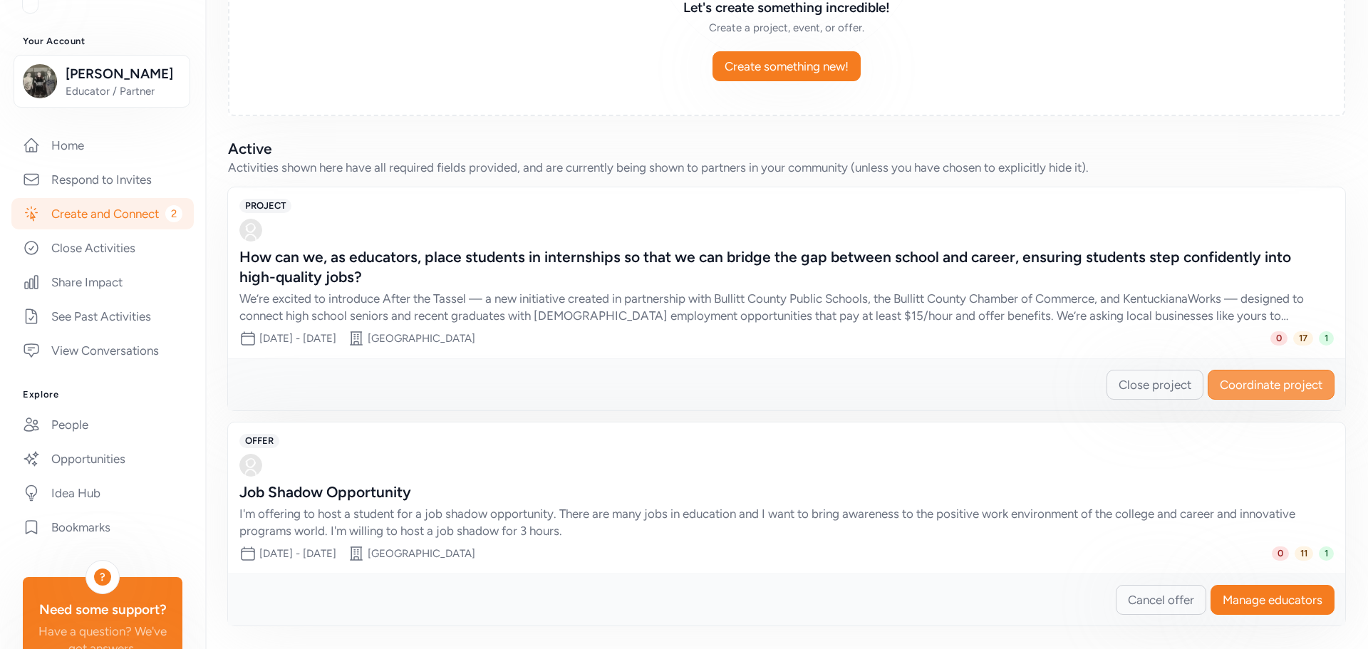
click at [1229, 378] on span "Coordinate project" at bounding box center [1271, 384] width 103 height 17
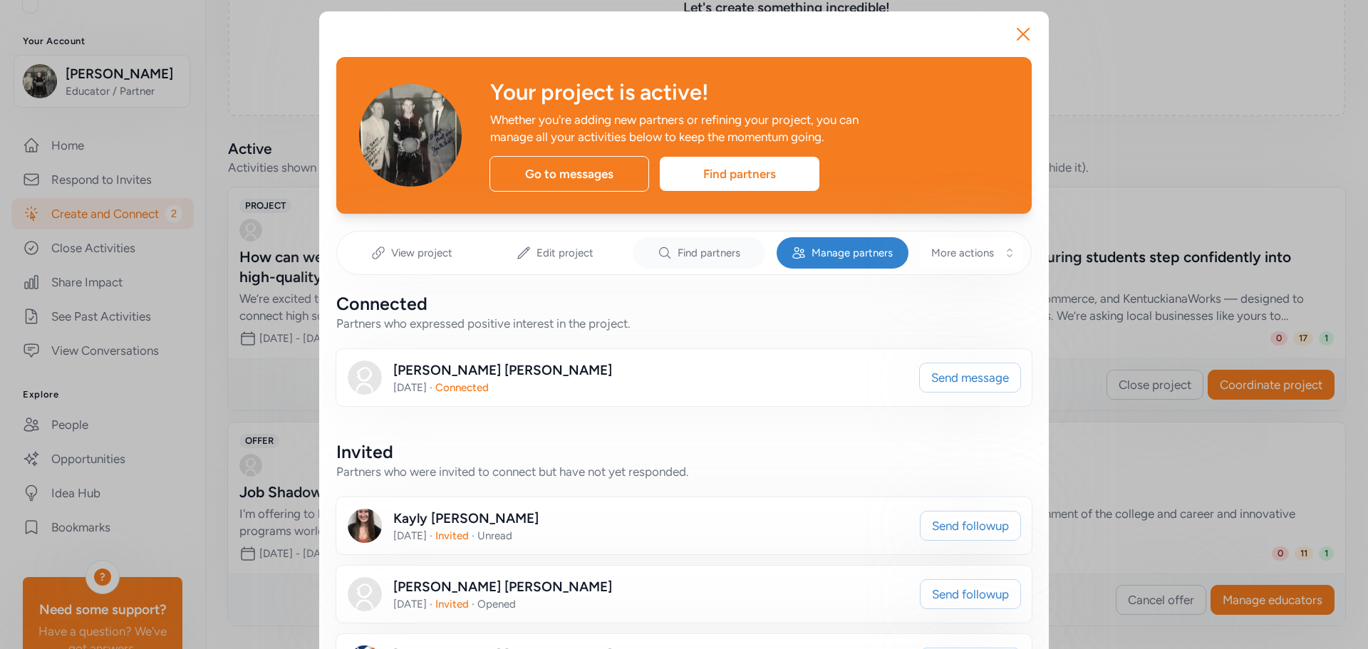
click at [706, 256] on span "Find partners" at bounding box center [709, 253] width 63 height 14
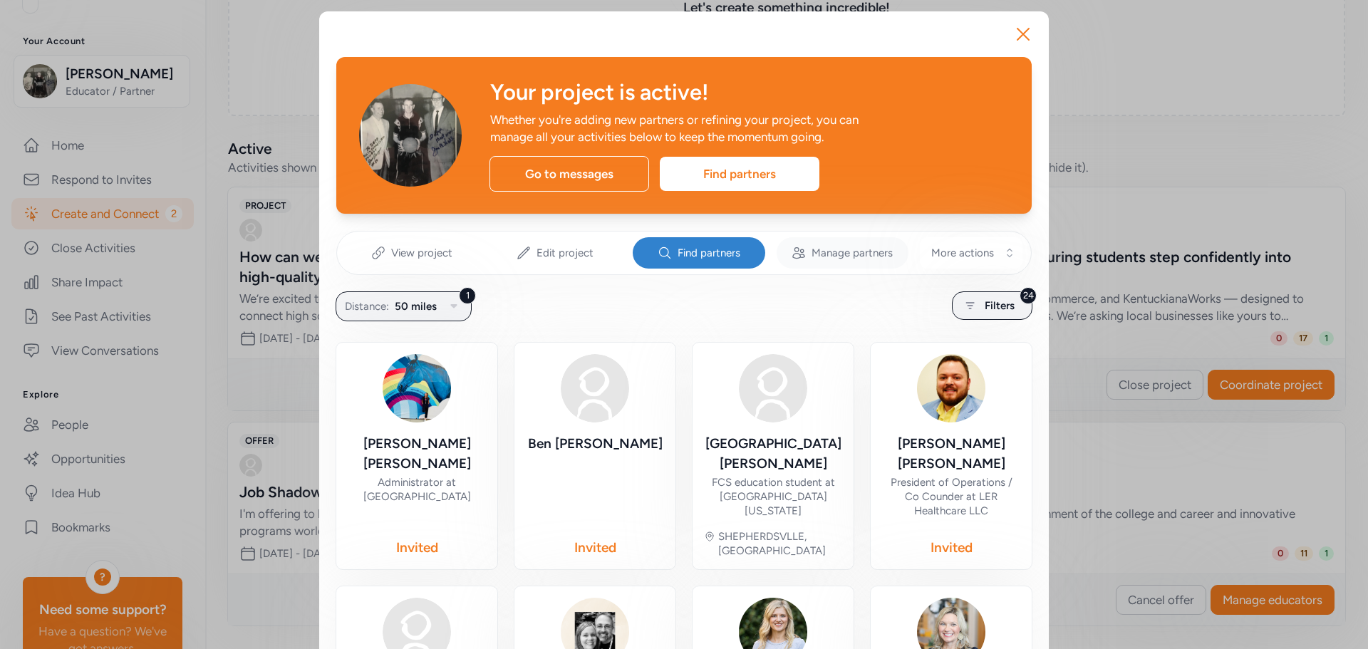
click at [812, 249] on span "Manage partners" at bounding box center [852, 253] width 81 height 14
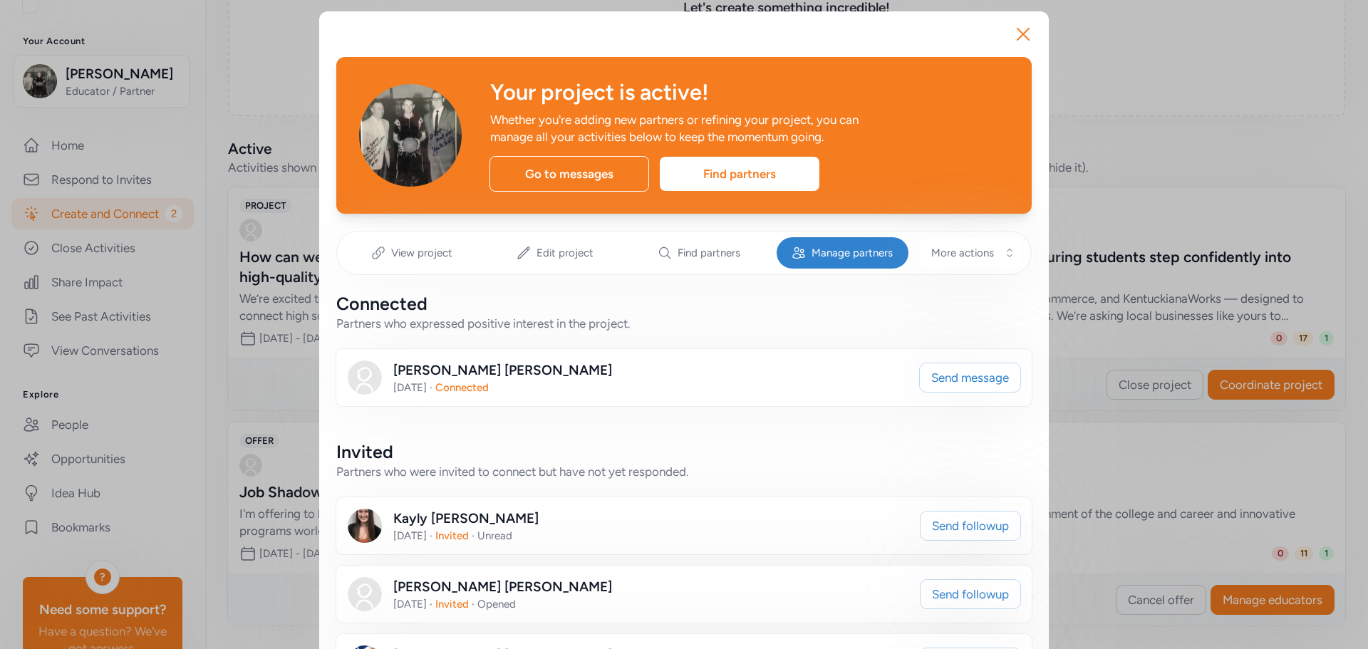
scroll to position [142, 0]
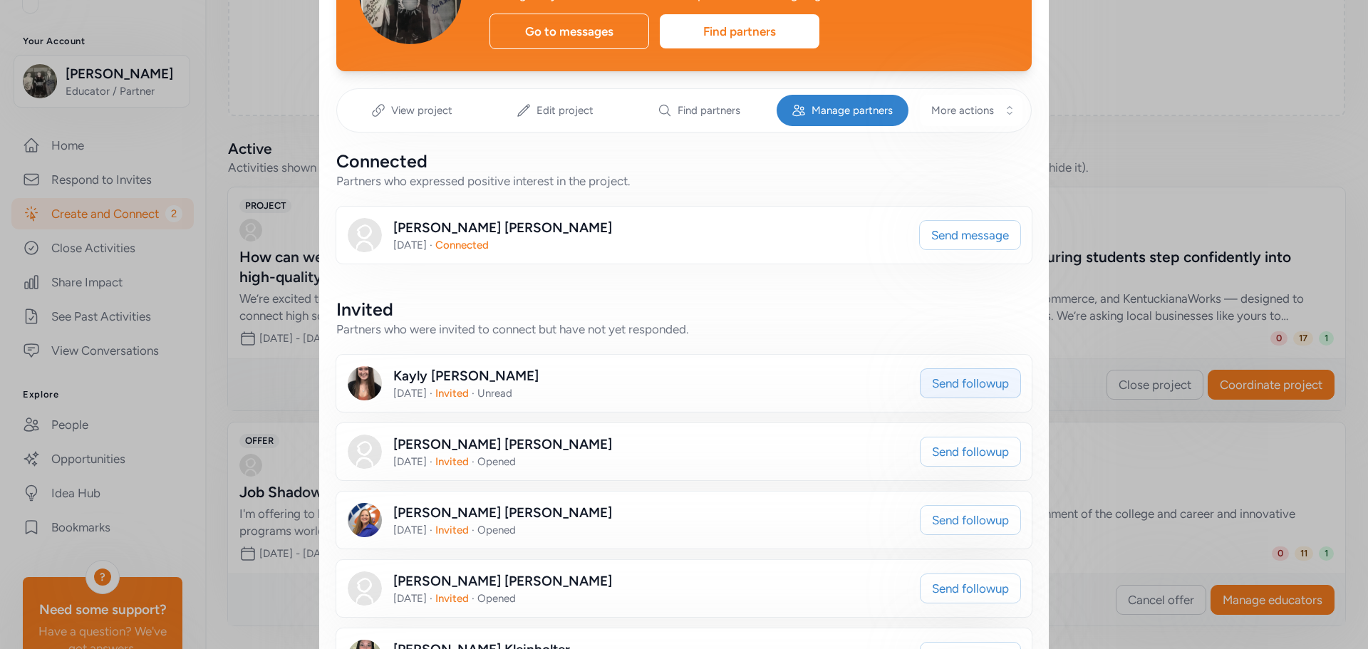
click at [953, 391] on span "Send followup" at bounding box center [970, 383] width 77 height 17
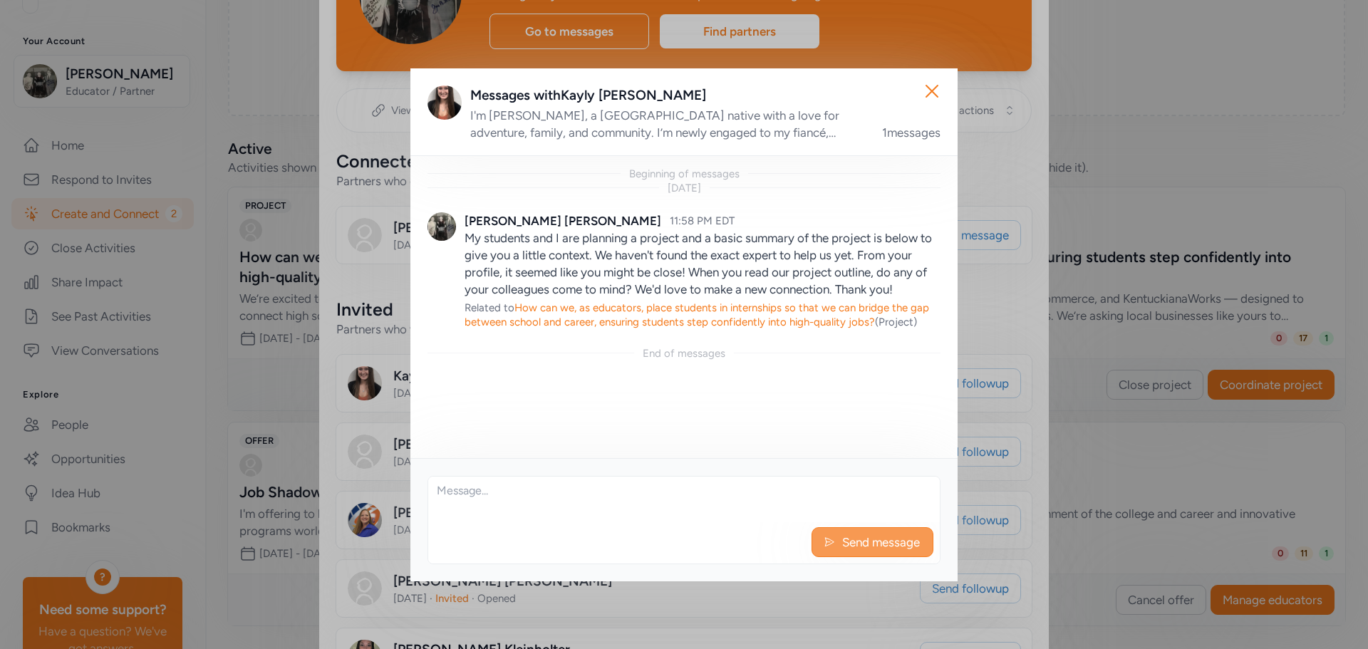
click at [878, 541] on span "Send message" at bounding box center [881, 542] width 81 height 17
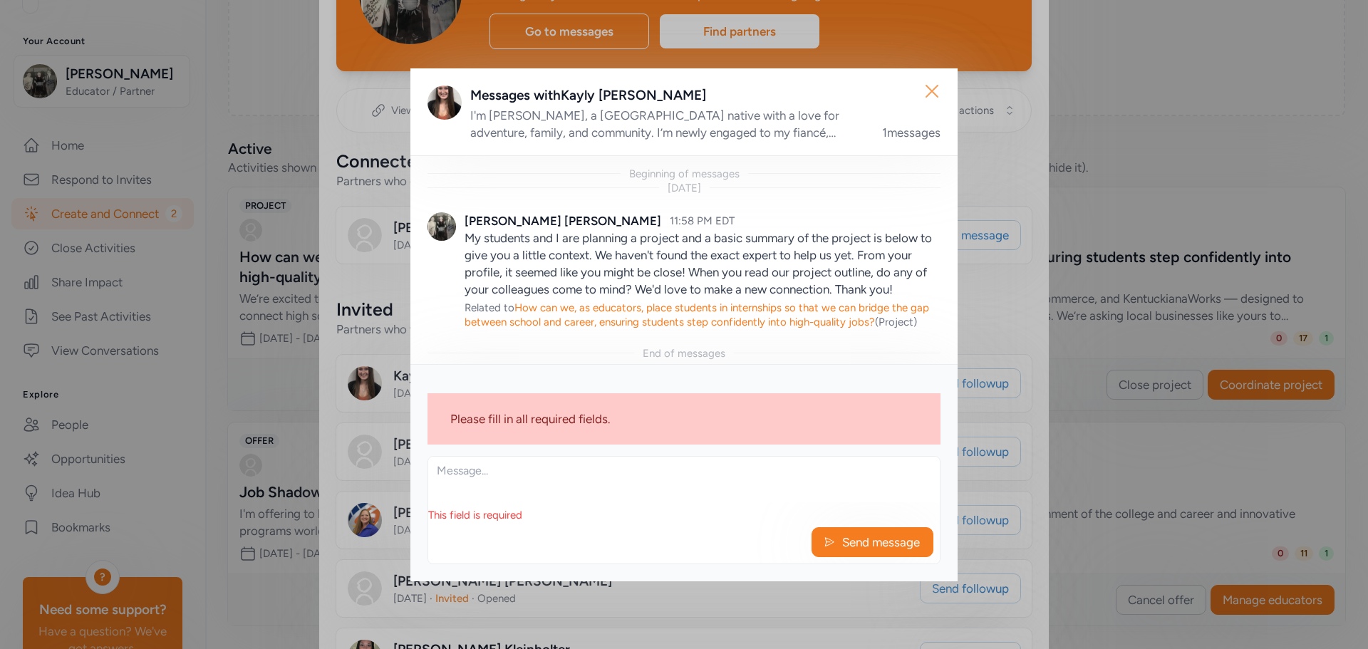
click at [930, 95] on icon "button" at bounding box center [932, 91] width 23 height 23
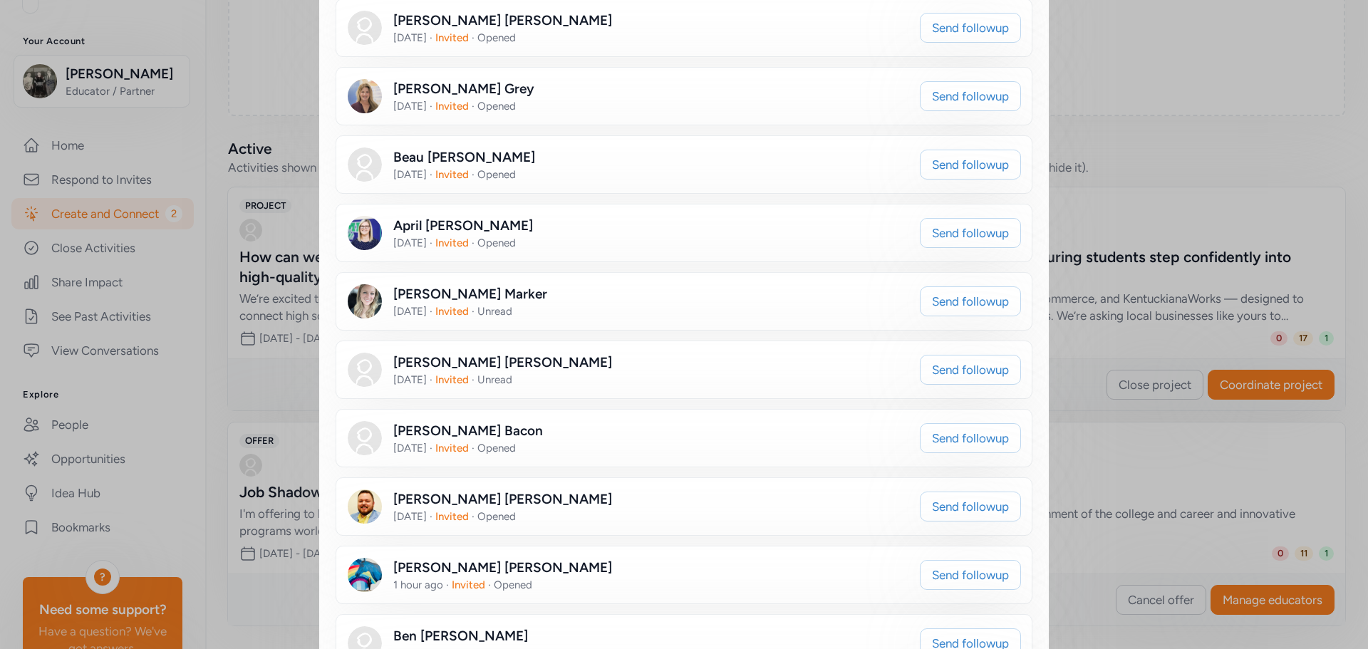
scroll to position [555, 0]
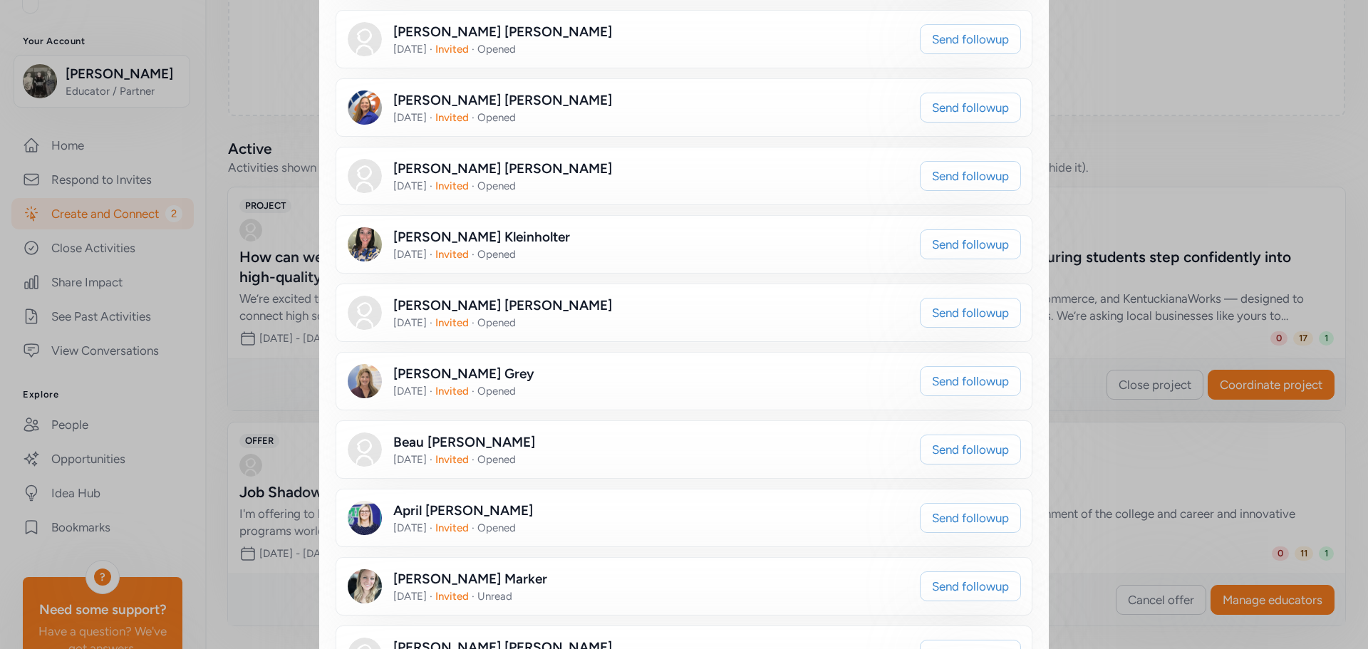
click at [1278, 142] on div "Close Your project is active! Whether you're adding new partners or refining yo…" at bounding box center [684, 439] width 1368 height 1988
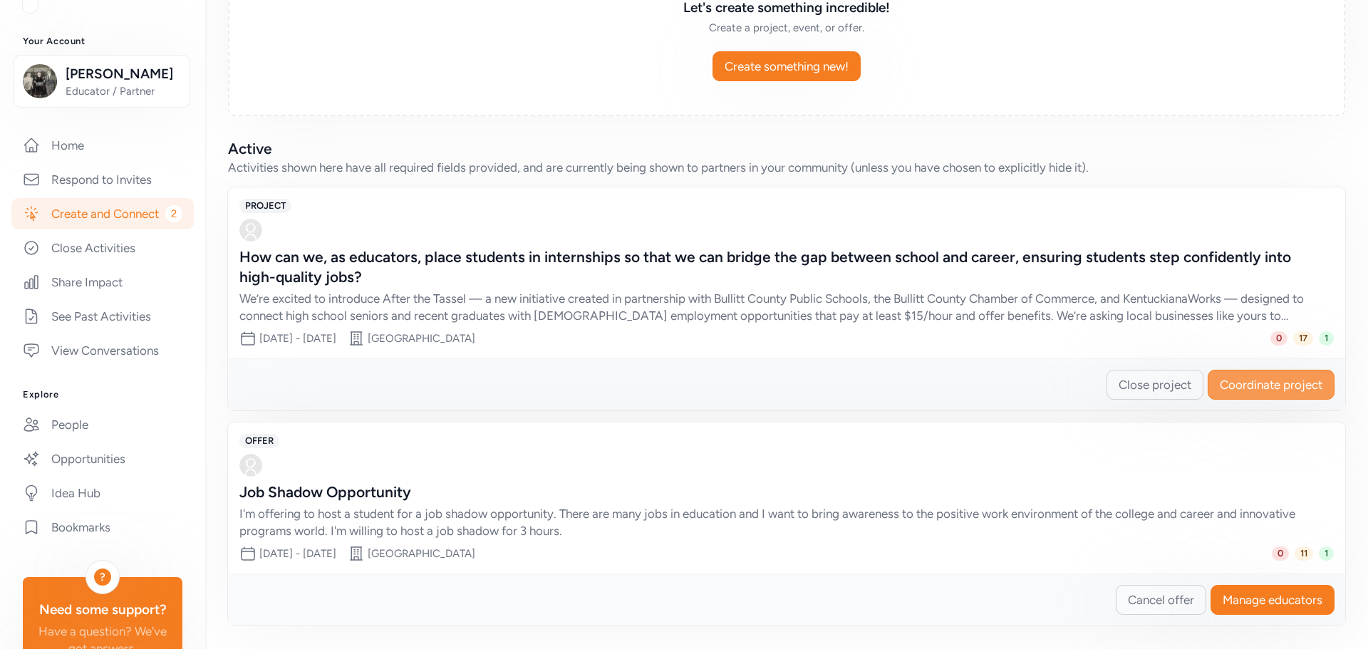
click at [1225, 382] on span "Coordinate project" at bounding box center [1271, 384] width 103 height 17
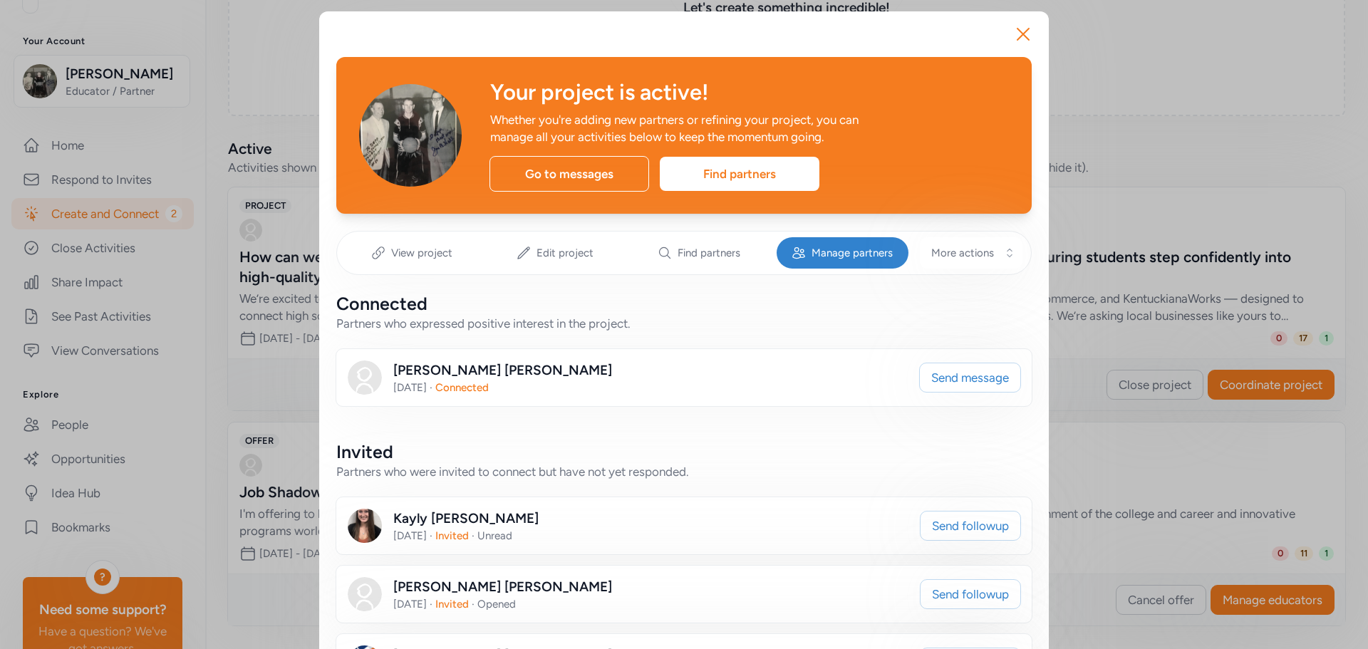
click at [812, 247] on span "Manage partners" at bounding box center [852, 253] width 81 height 14
click at [843, 247] on span "Manage partners" at bounding box center [852, 253] width 81 height 14
click at [1023, 31] on icon "button" at bounding box center [1023, 34] width 23 height 23
